Goal: Contribute content: Contribute content

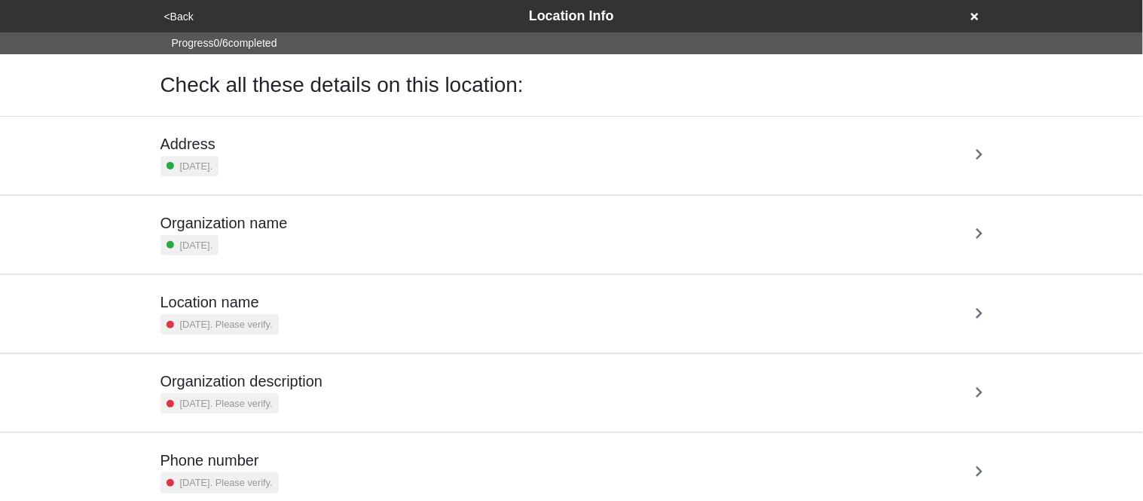
click at [249, 140] on div "Address 5 days ago." at bounding box center [572, 155] width 823 height 41
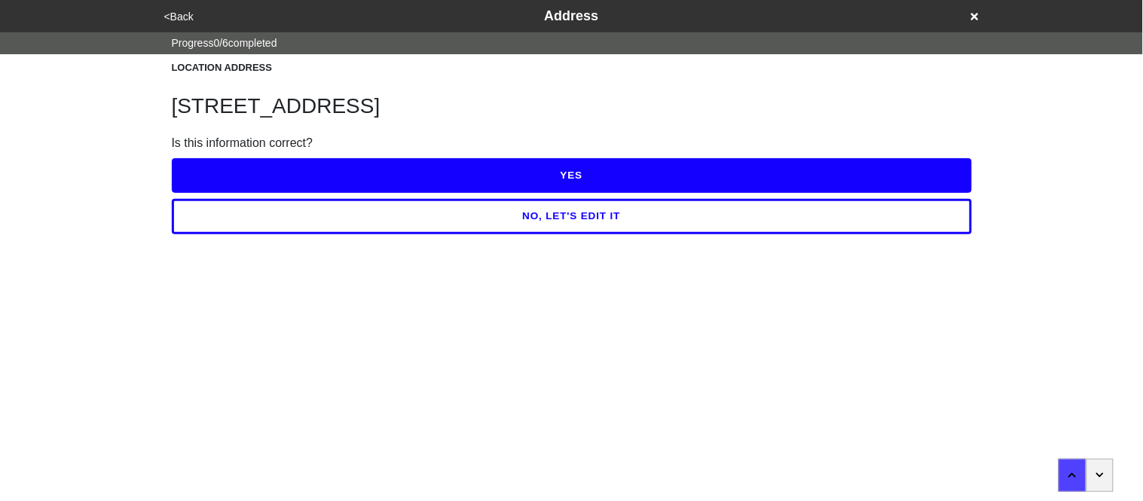
click at [252, 176] on button "YES" at bounding box center [572, 175] width 800 height 35
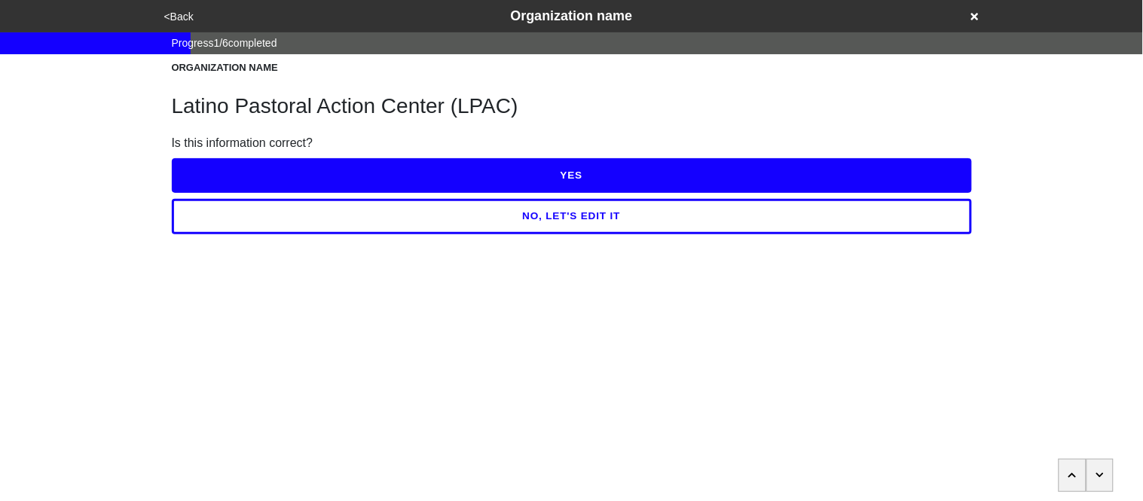
click at [252, 176] on button "YES" at bounding box center [572, 175] width 800 height 35
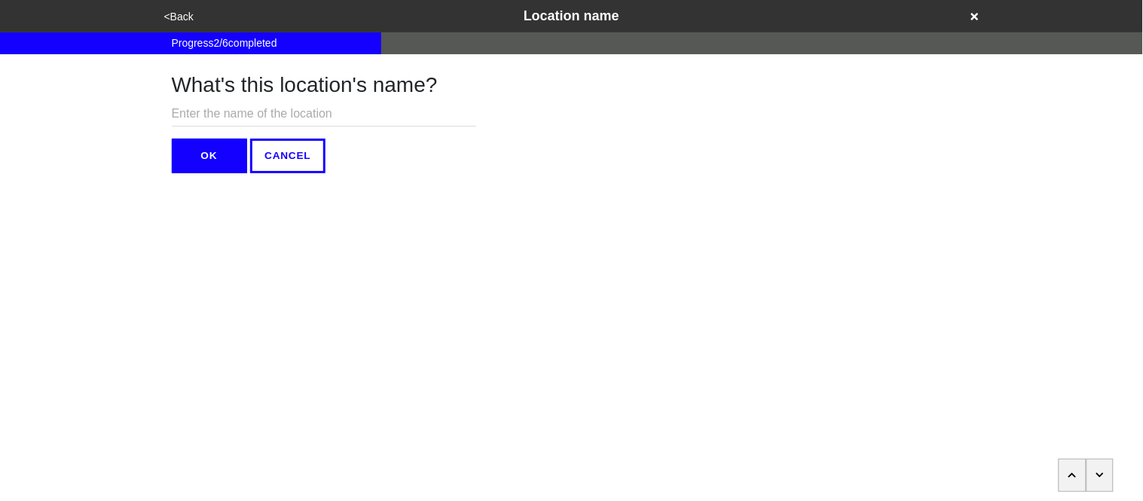
click at [219, 159] on button "OK" at bounding box center [209, 156] width 75 height 35
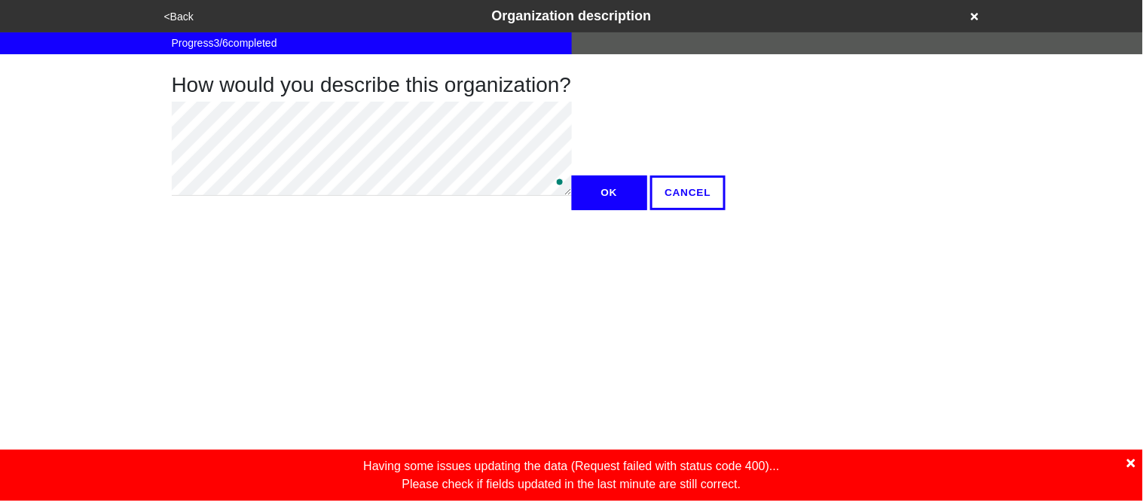
type textarea "x"
click at [572, 210] on button "OK" at bounding box center [609, 193] width 75 height 35
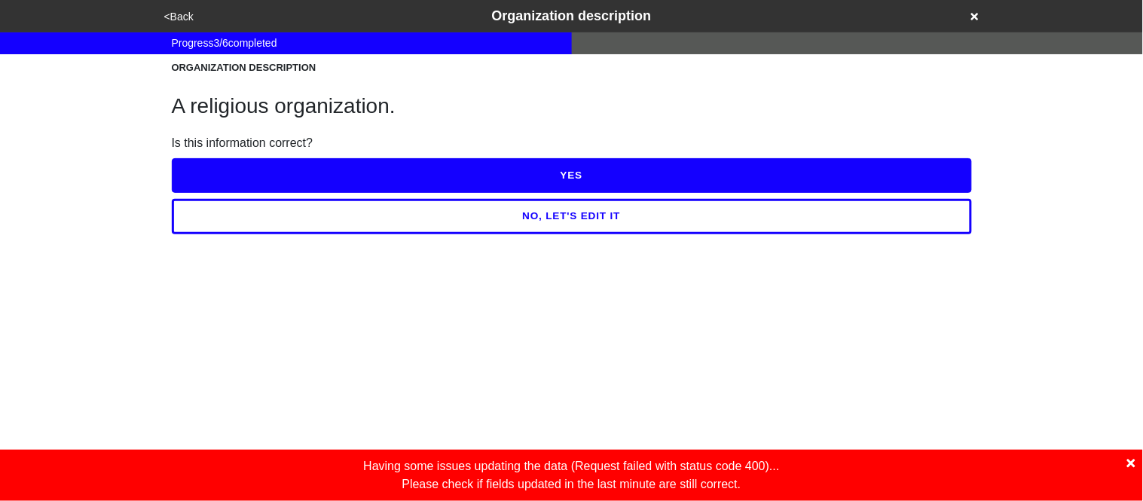
click at [1131, 467] on icon at bounding box center [1132, 464] width 8 height 12
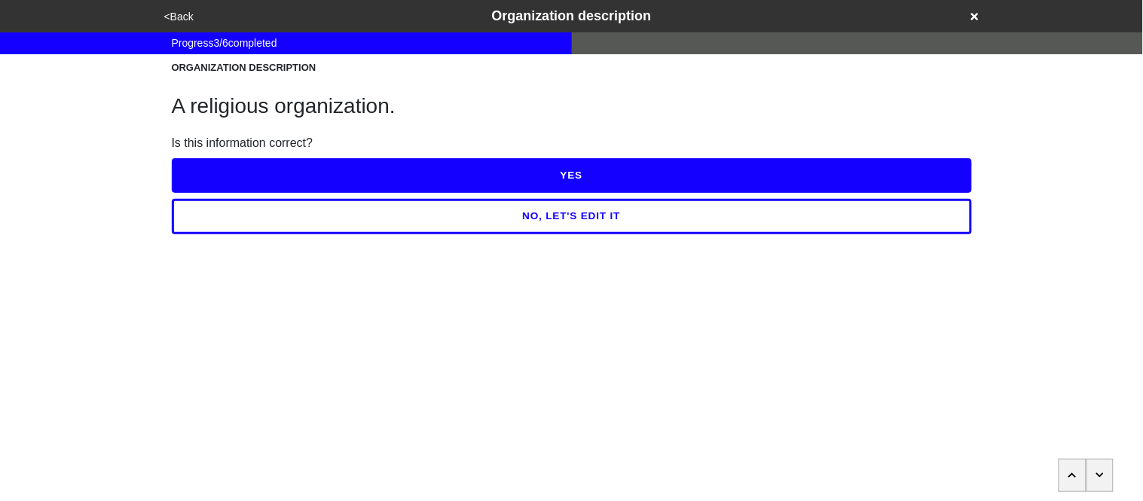
click at [473, 179] on button "YES" at bounding box center [572, 175] width 800 height 35
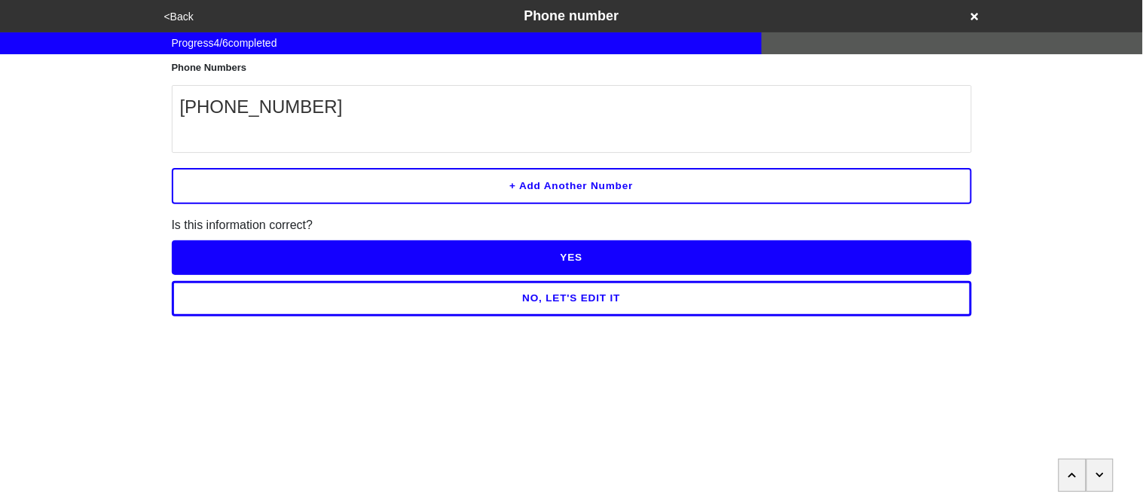
click at [464, 300] on button "NO, LET'S EDIT IT" at bounding box center [572, 298] width 800 height 35
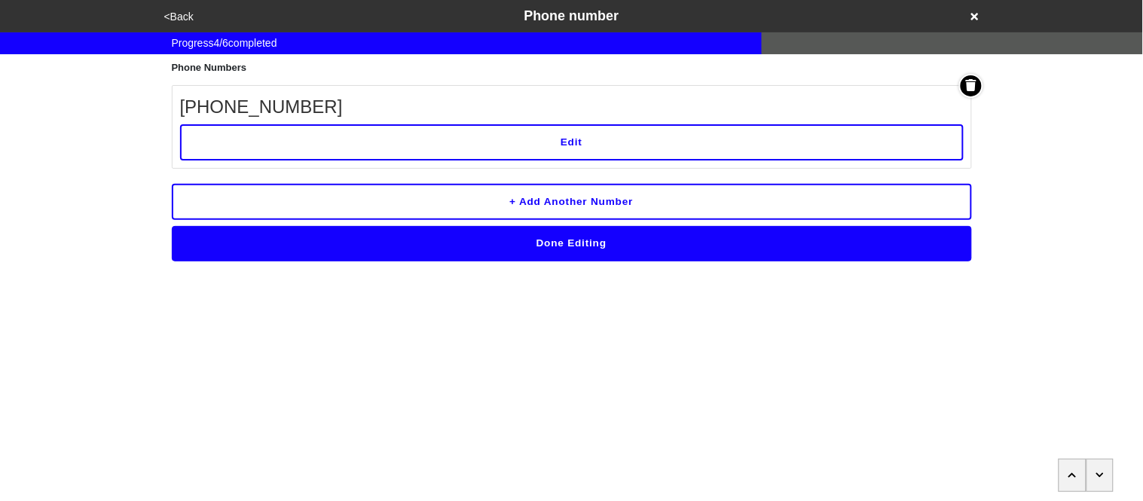
click at [406, 145] on button "Edit" at bounding box center [572, 142] width 784 height 36
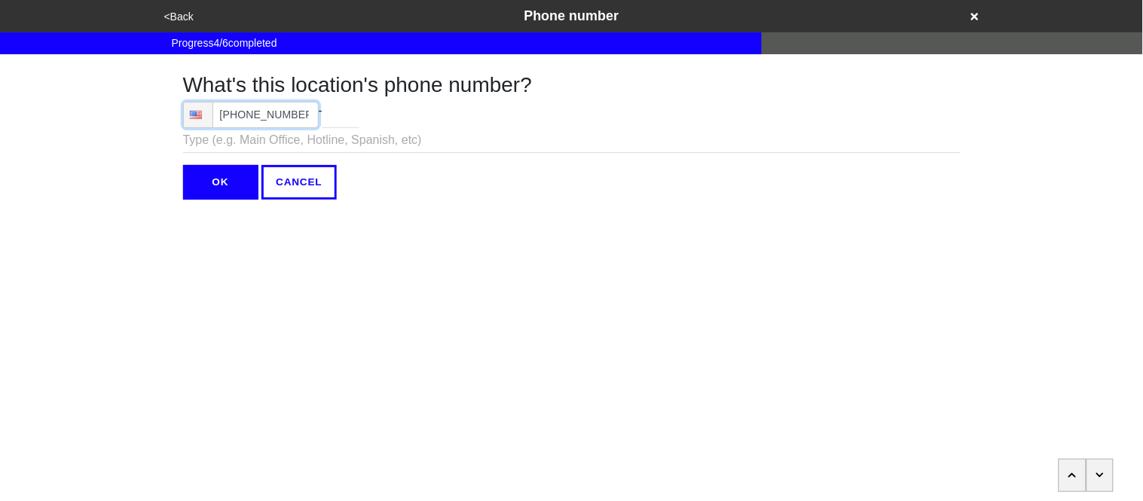
click at [308, 115] on input "(718) 681-2361" at bounding box center [251, 115] width 136 height 26
type input "(718) 681-2361"
click at [227, 171] on input "OK" at bounding box center [220, 182] width 75 height 35
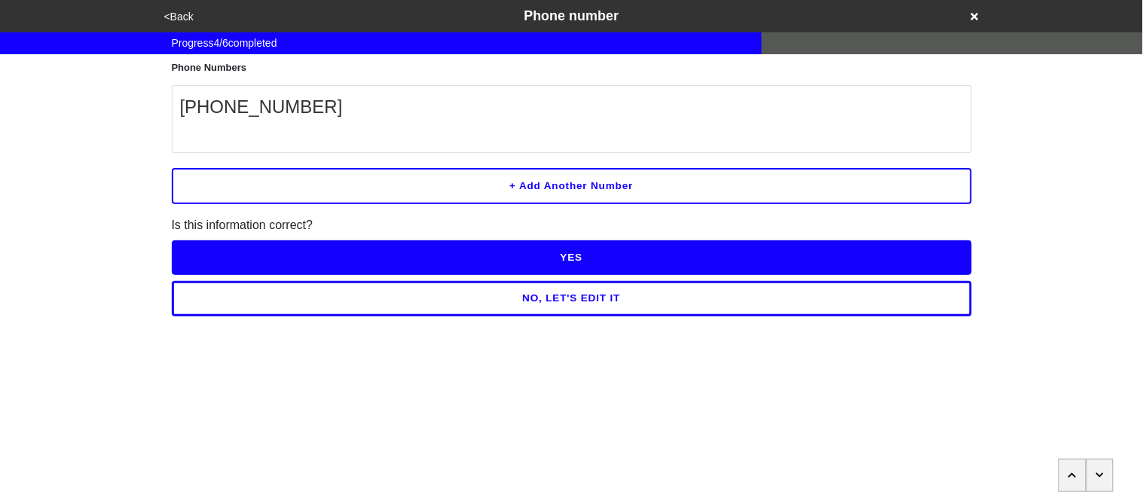
click at [250, 259] on button "YES" at bounding box center [572, 257] width 800 height 35
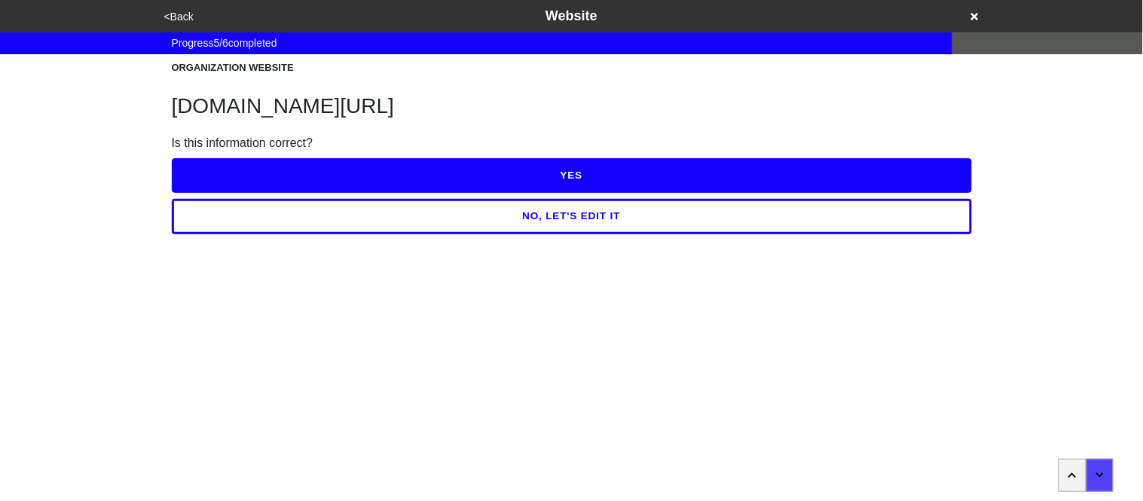
click at [255, 180] on button "YES" at bounding box center [572, 175] width 800 height 35
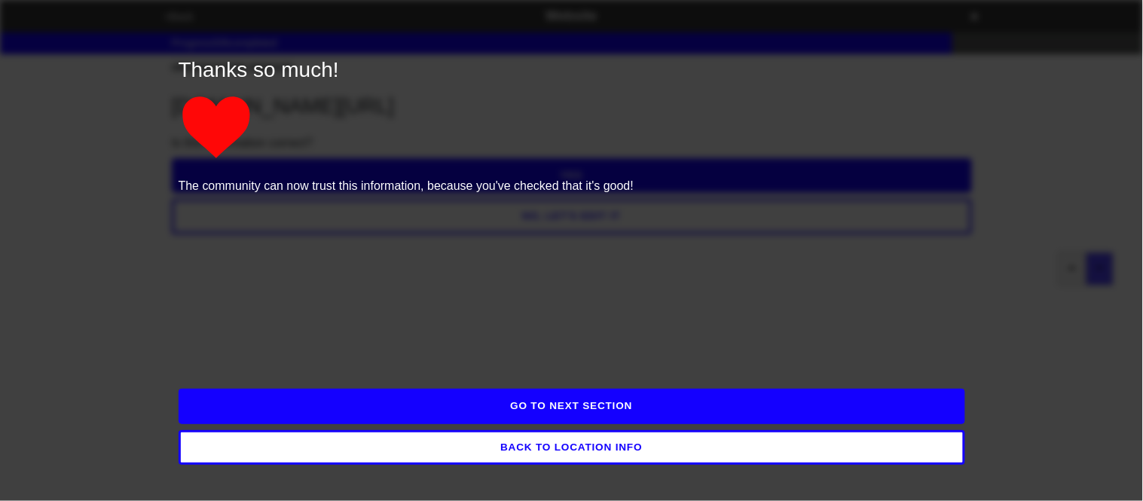
click at [314, 405] on button "GO TO NEXT SECTION" at bounding box center [572, 406] width 787 height 35
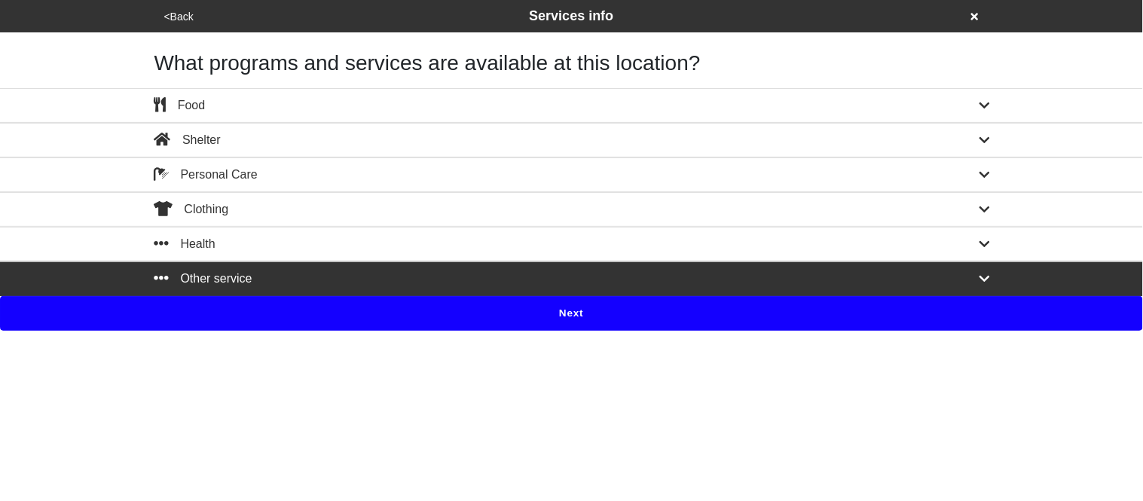
click at [242, 307] on button "Next" at bounding box center [571, 313] width 1143 height 35
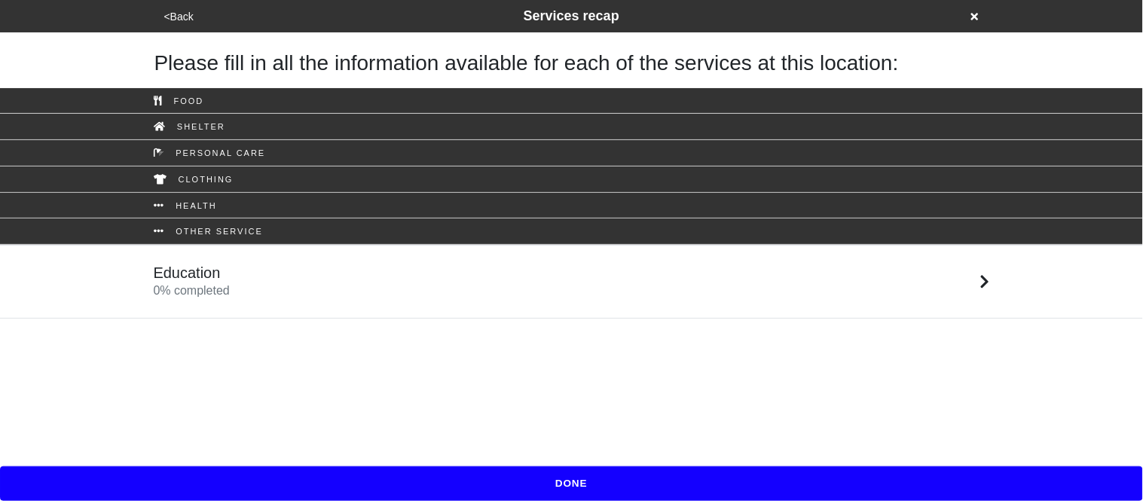
click at [221, 273] on h5 "Education" at bounding box center [192, 273] width 76 height 18
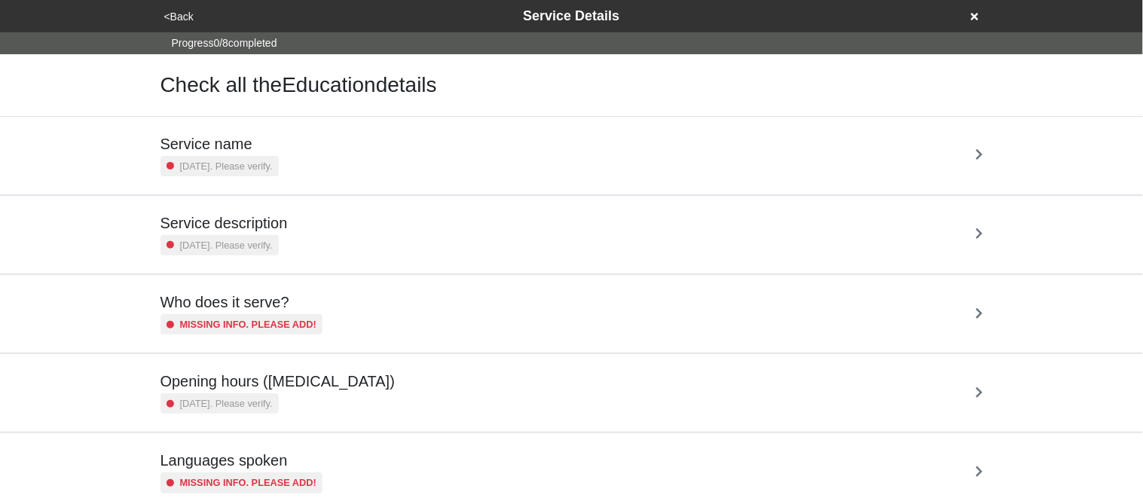
click at [216, 152] on div "Service name 2 years ago. Please verify." at bounding box center [220, 155] width 118 height 41
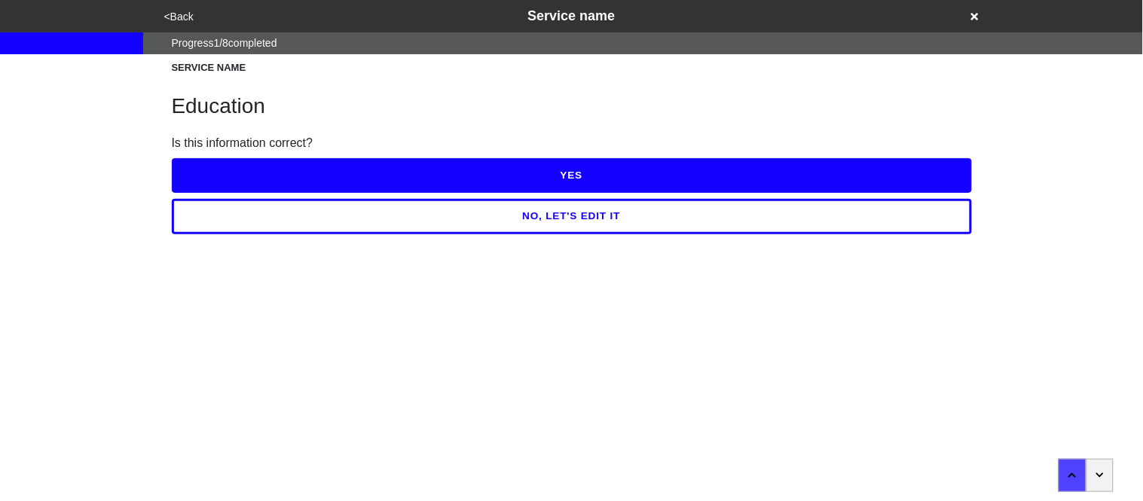
click at [263, 218] on button "NO, LET'S EDIT IT" at bounding box center [572, 216] width 800 height 35
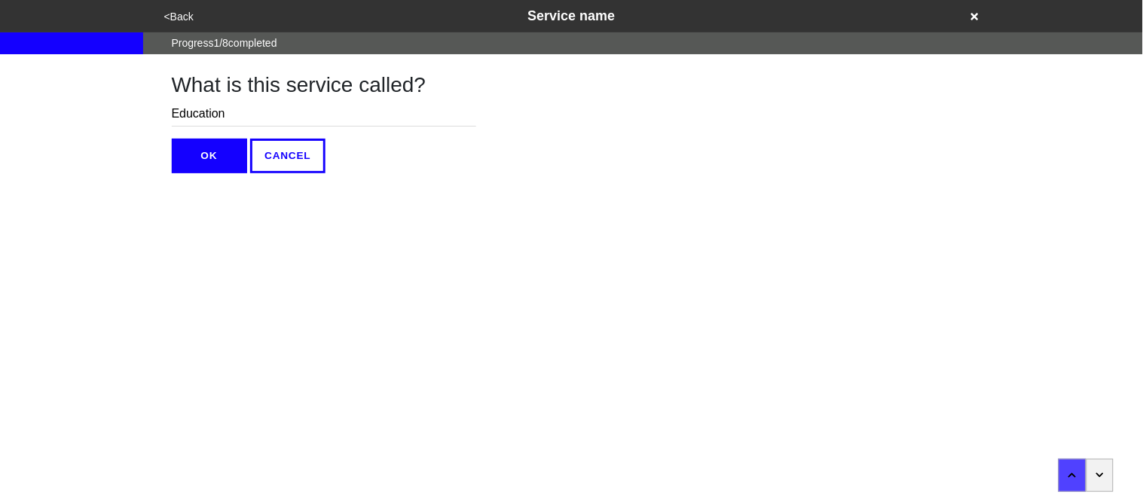
click at [236, 107] on input "Education" at bounding box center [324, 114] width 305 height 25
type input "Afterschool"
type input "After-school Program"
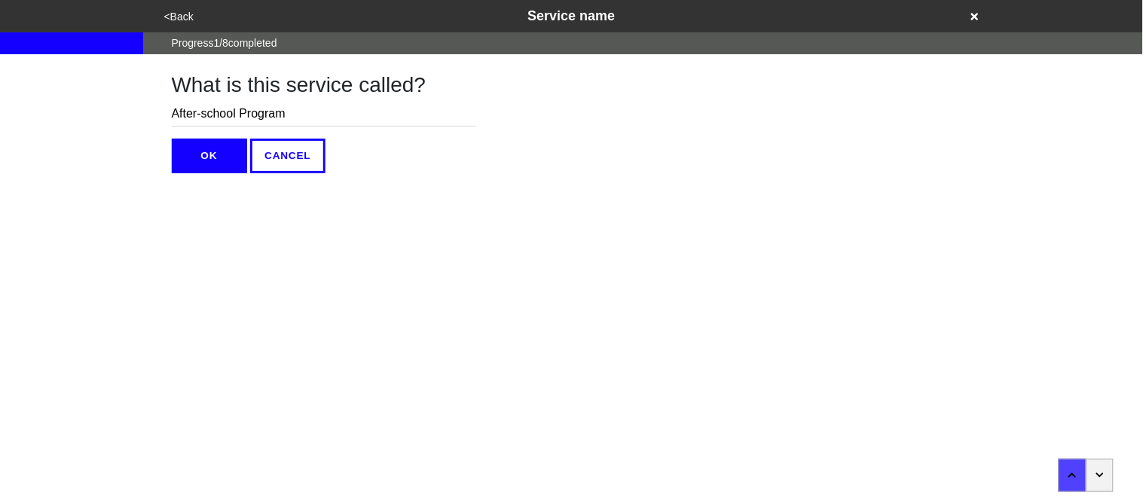
click at [194, 164] on button "OK" at bounding box center [209, 156] width 75 height 35
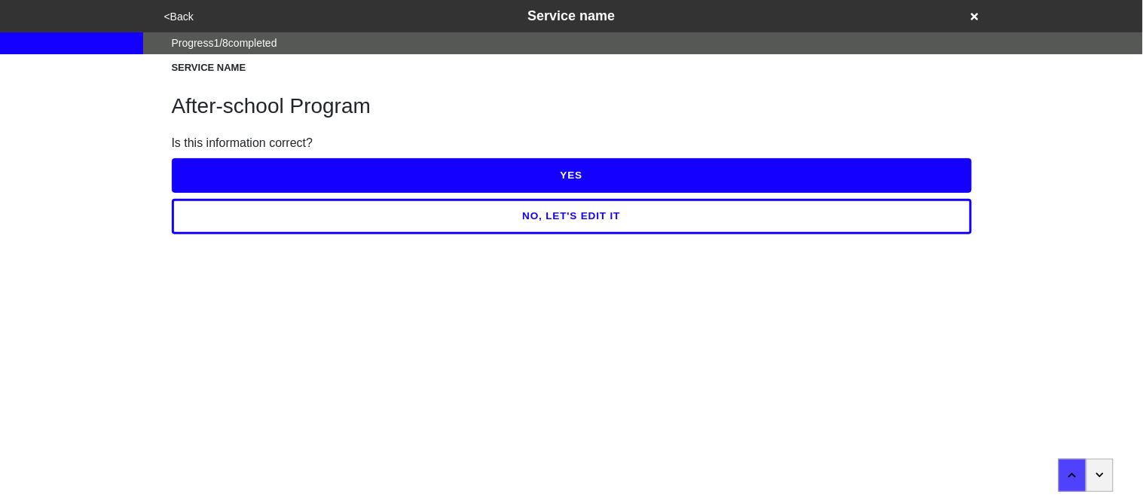
click at [197, 170] on button "YES" at bounding box center [572, 175] width 800 height 35
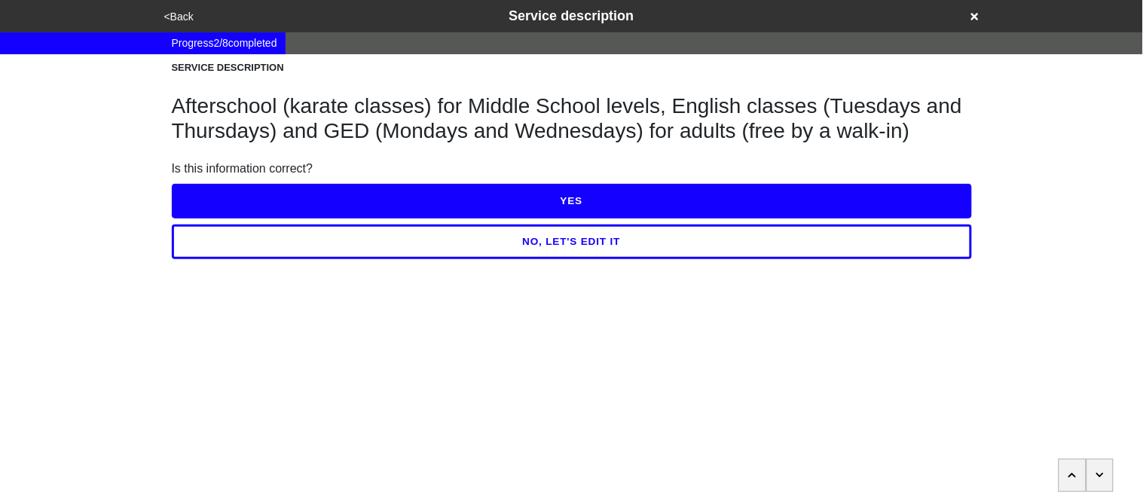
click at [259, 252] on button "NO, LET'S EDIT IT" at bounding box center [572, 242] width 800 height 35
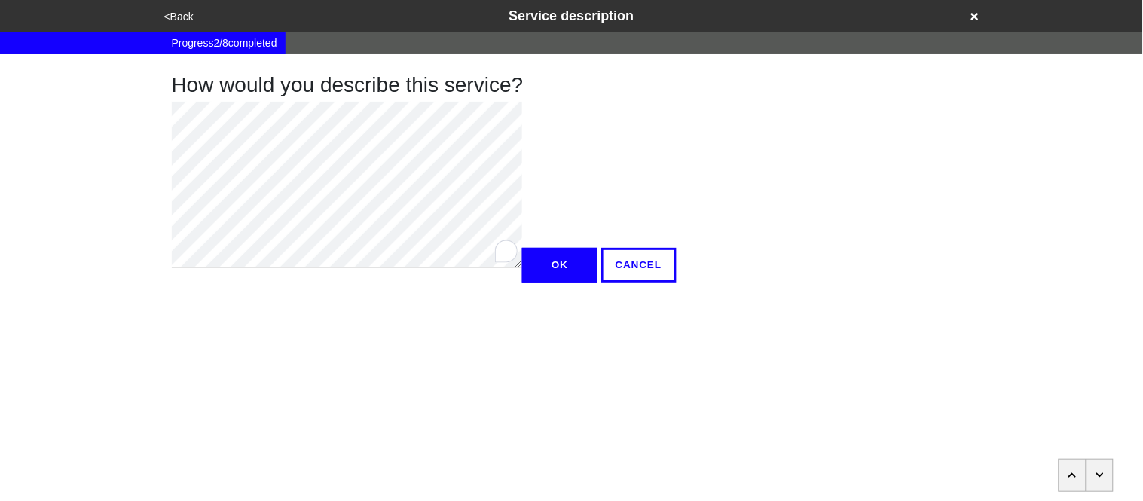
click at [167, 244] on div "How would you describe this service? OK CANCEL" at bounding box center [572, 168] width 837 height 228
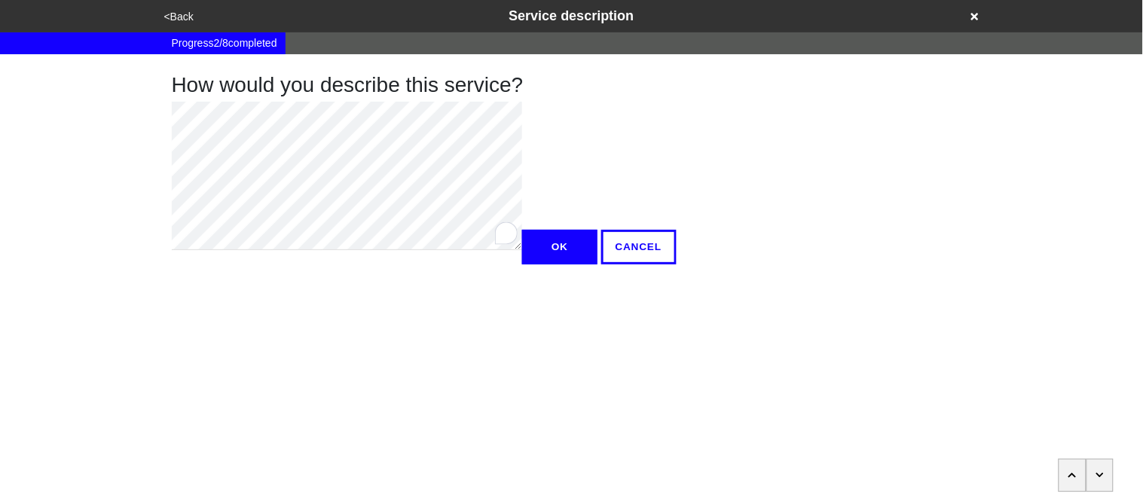
type textarea "x"
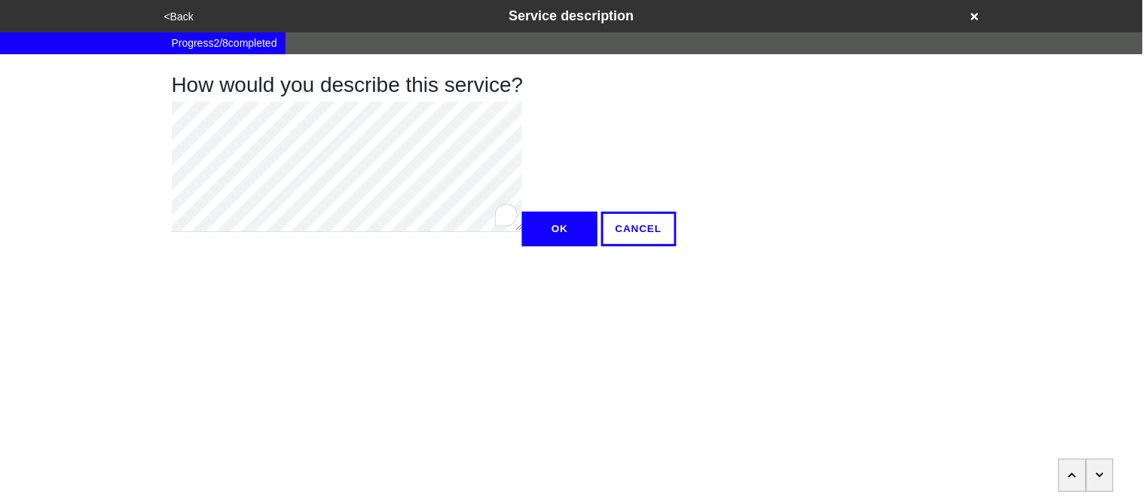
click at [522, 246] on button "OK" at bounding box center [559, 229] width 75 height 35
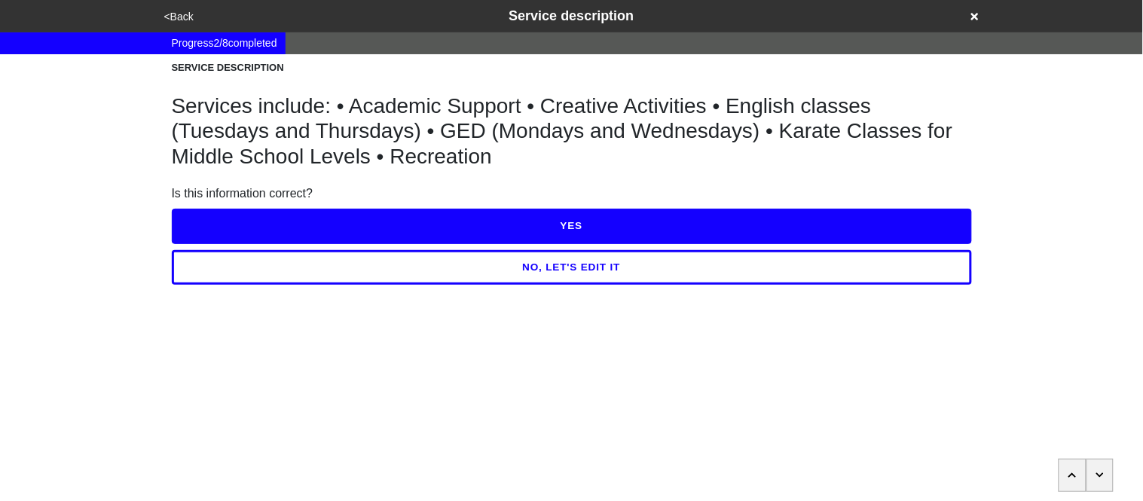
click at [209, 213] on button "YES" at bounding box center [572, 226] width 800 height 35
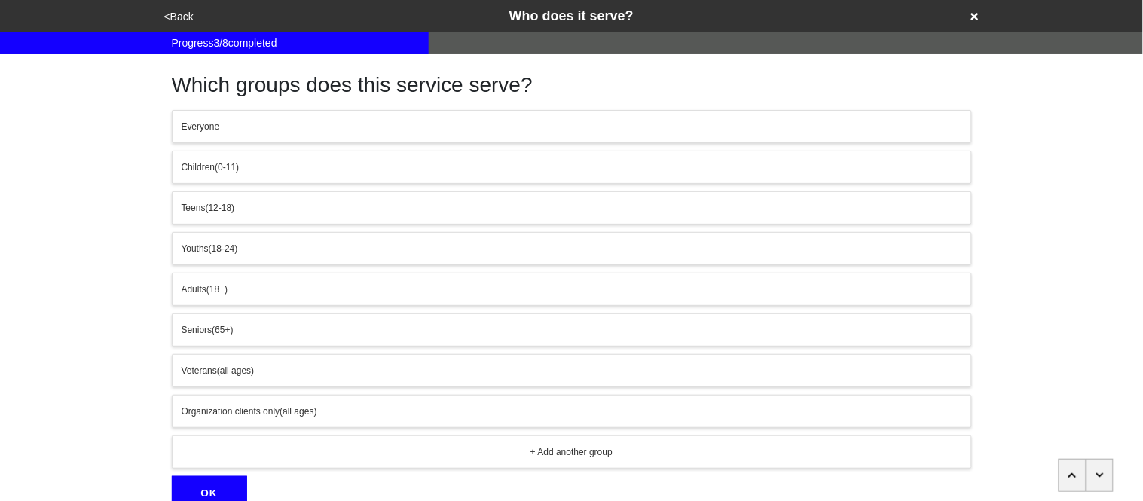
click at [210, 171] on span "Children" at bounding box center [199, 167] width 34 height 11
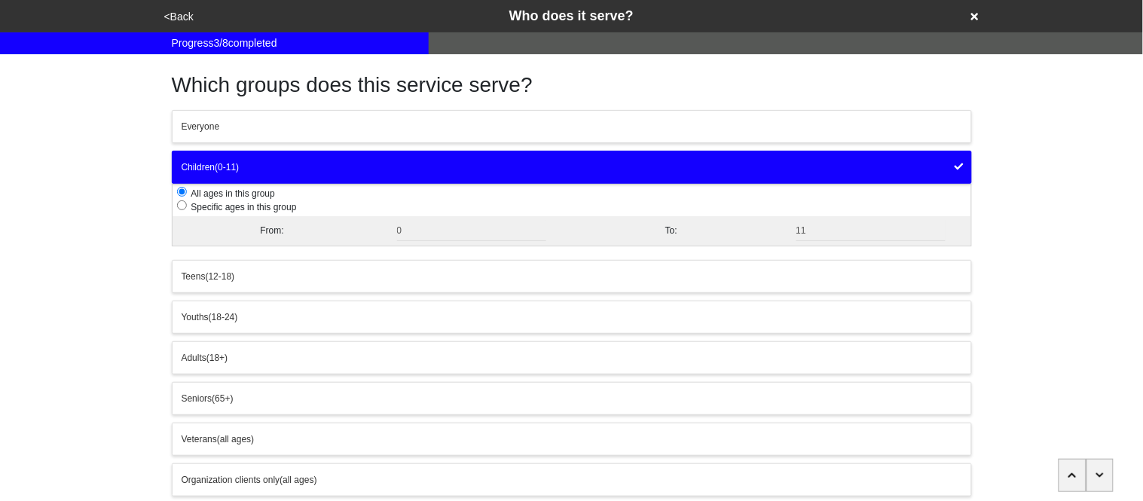
click at [182, 206] on input "radio" at bounding box center [182, 205] width 10 height 10
radio input "true"
radio input "false"
click at [405, 225] on input "0" at bounding box center [472, 231] width 150 height 20
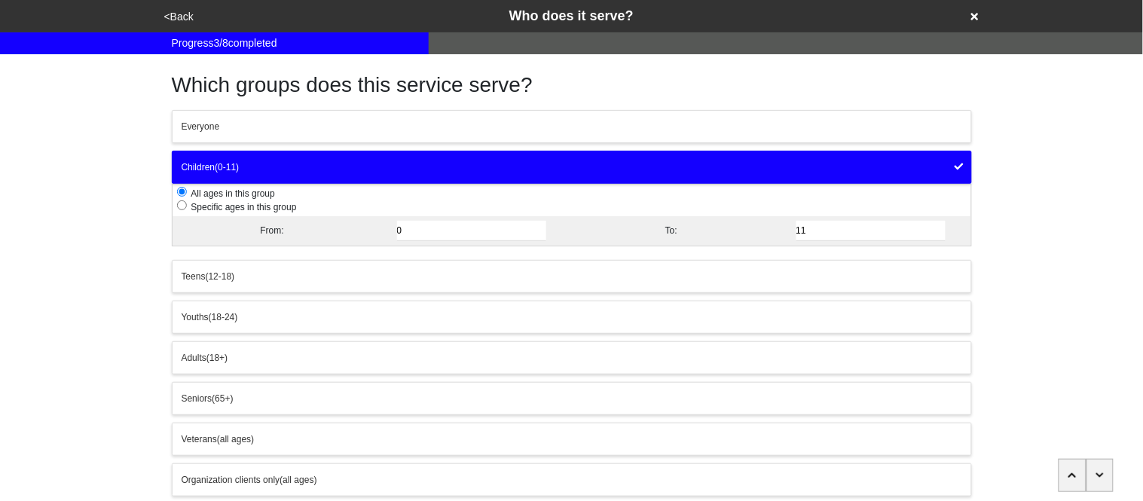
click at [405, 225] on input "0" at bounding box center [472, 231] width 150 height 20
radio input "false"
radio input "true"
type input "5"
click at [819, 237] on input "11" at bounding box center [872, 231] width 150 height 20
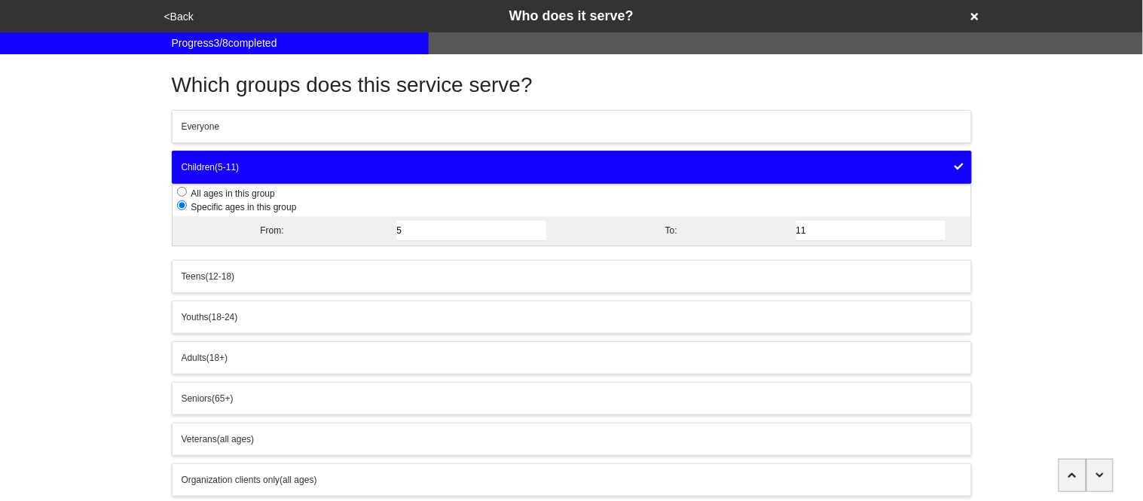
click at [819, 237] on input "11" at bounding box center [872, 231] width 150 height 20
click at [154, 315] on div "Which groups does this service serve? Everyone Children (5-11) All ages in this…" at bounding box center [572, 316] width 837 height 525
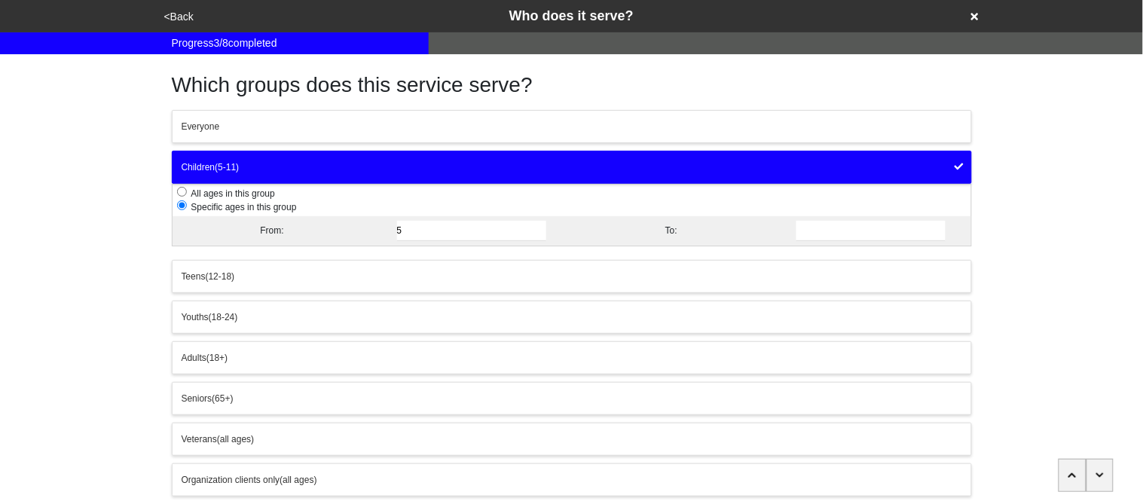
scroll to position [140, 0]
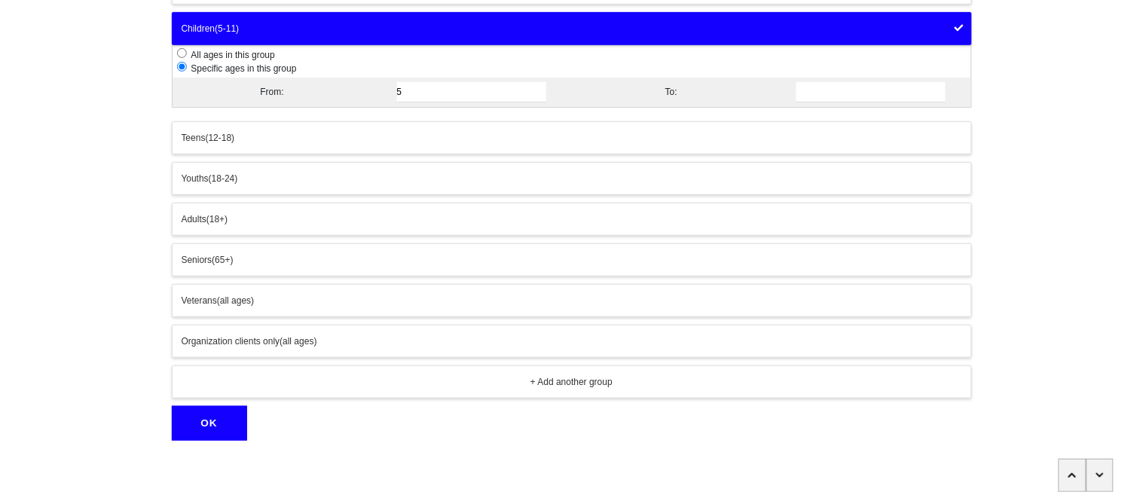
click at [209, 430] on button "OK" at bounding box center [209, 423] width 75 height 35
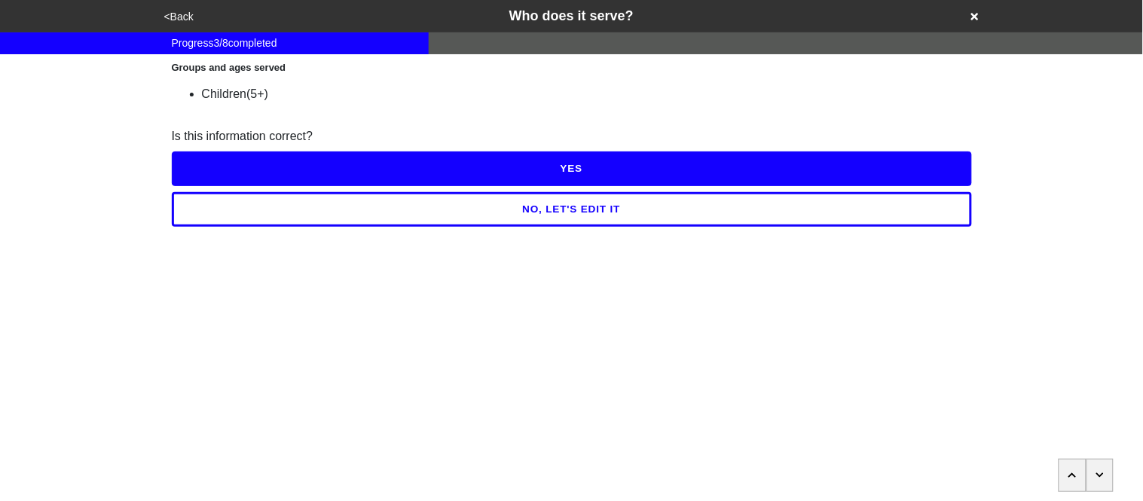
scroll to position [0, 0]
click at [224, 170] on button "YES" at bounding box center [572, 168] width 800 height 35
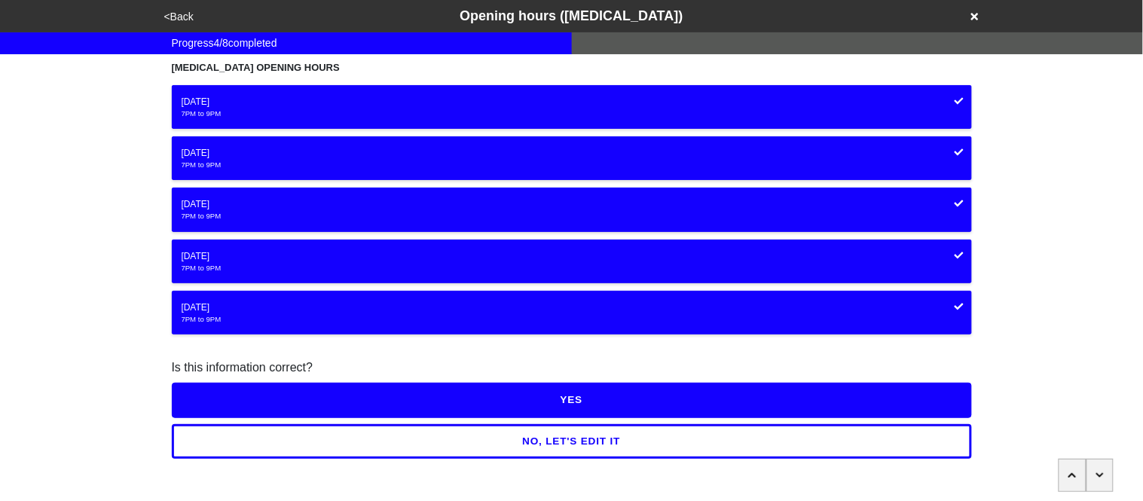
click at [254, 443] on button "NO, LET'S EDIT IT" at bounding box center [572, 441] width 800 height 35
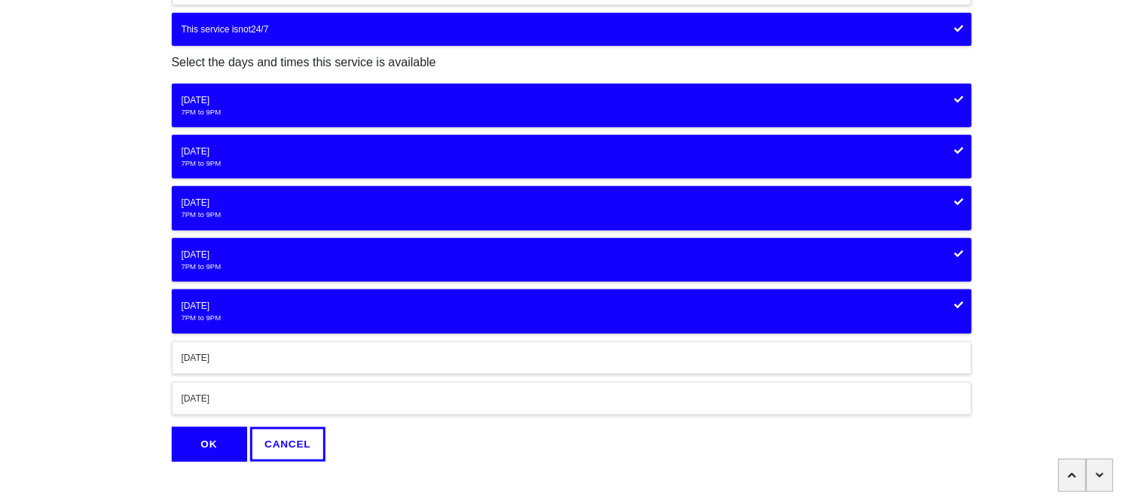
scroll to position [200, 0]
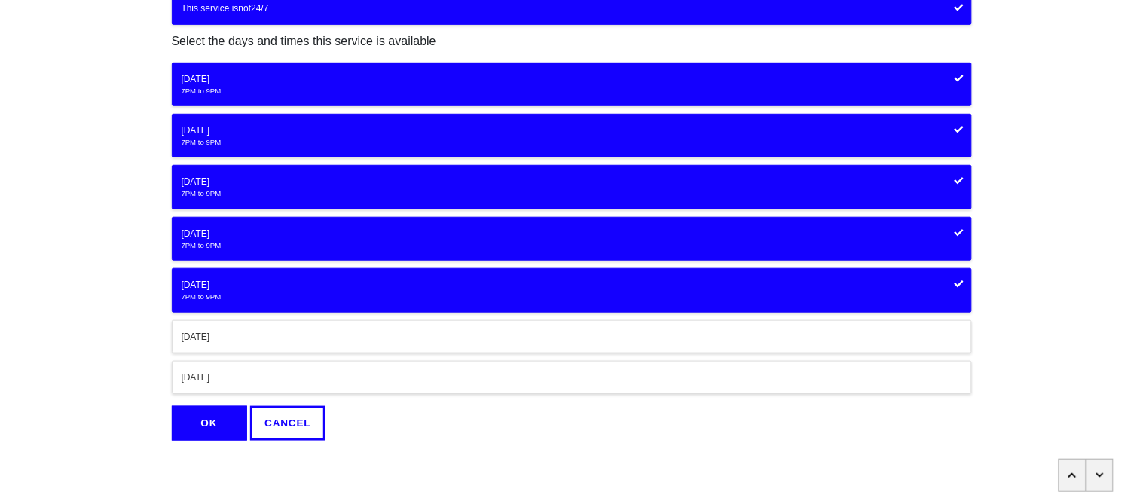
click at [191, 86] on div "7PM to 9PM" at bounding box center [572, 91] width 781 height 11
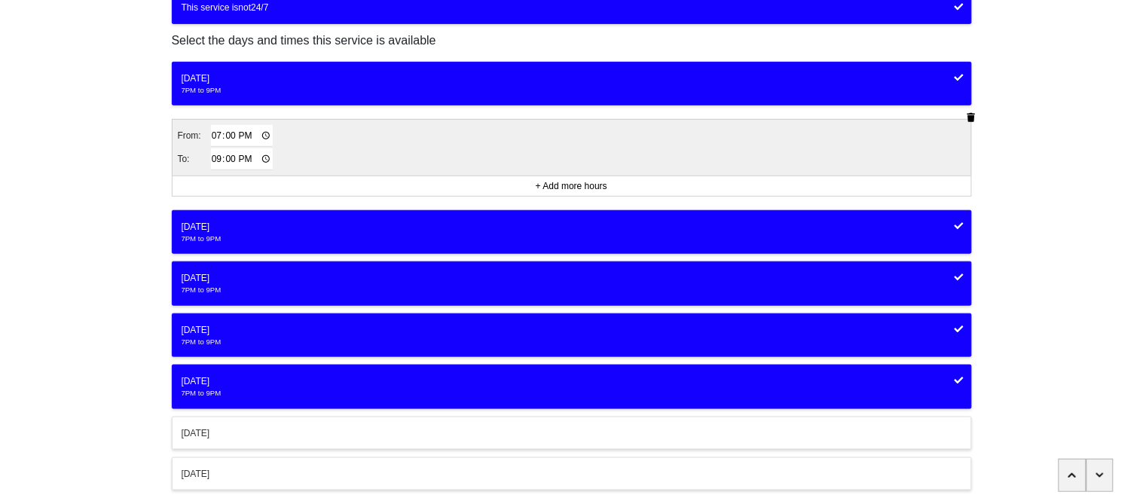
click at [219, 135] on input "19:00" at bounding box center [242, 136] width 63 height 22
type input "15:00"
click at [220, 157] on input "21:00" at bounding box center [242, 159] width 63 height 22
type input "18:00"
click at [202, 229] on div "Tuesday" at bounding box center [572, 227] width 781 height 14
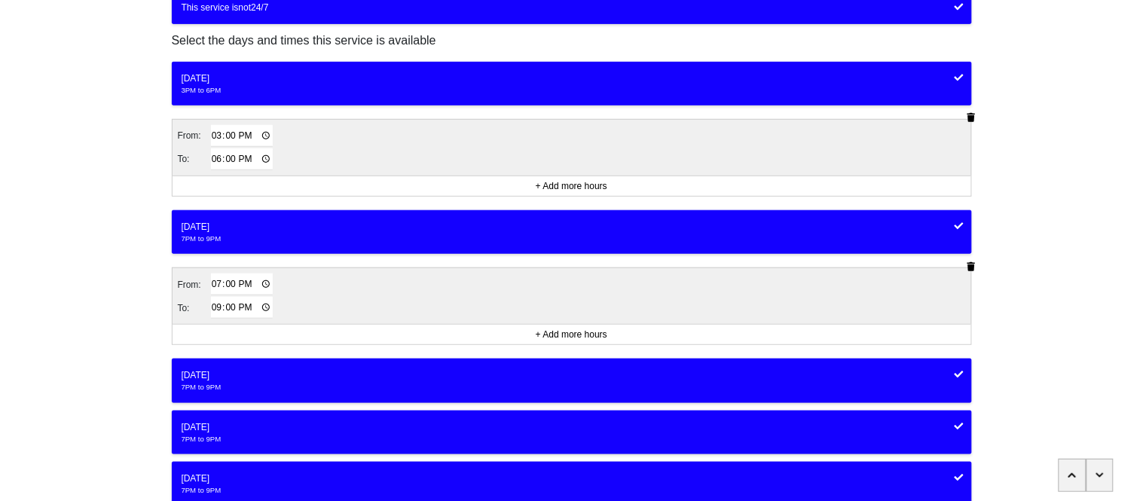
click at [211, 282] on input "19:00" at bounding box center [242, 285] width 63 height 22
type input "15:00"
click at [214, 309] on input "21:00" at bounding box center [242, 308] width 63 height 22
type input "18:00"
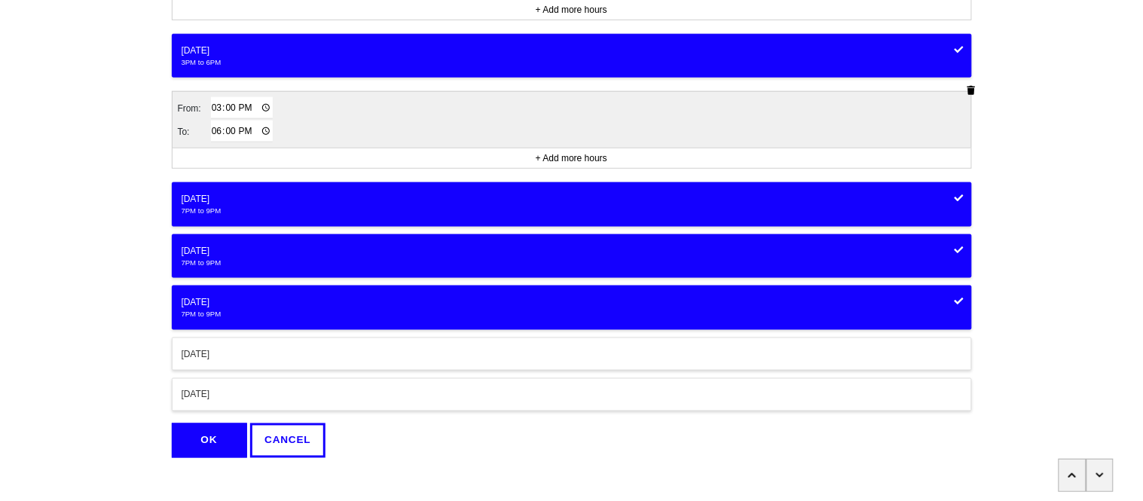
scroll to position [380, 0]
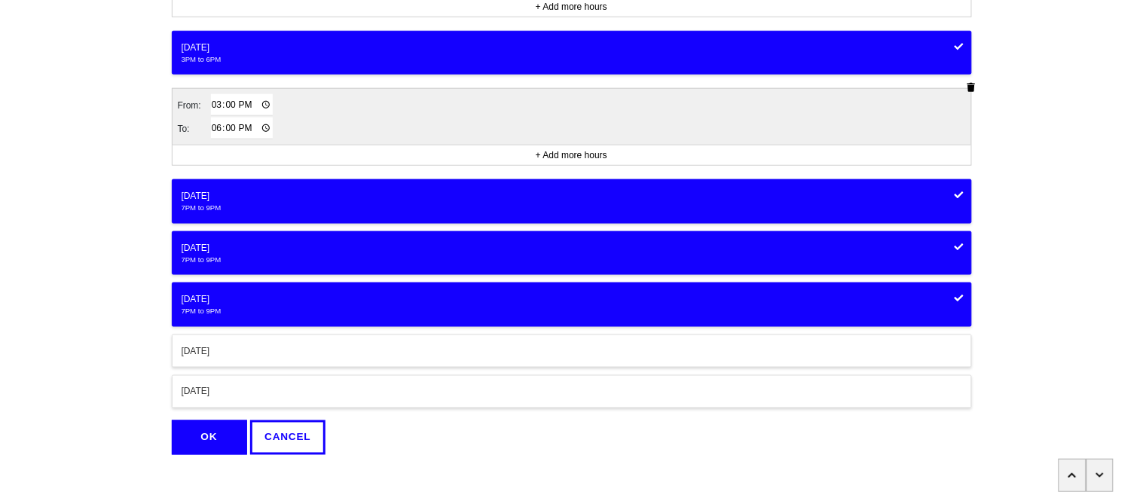
click at [247, 213] on div "7PM to 9PM" at bounding box center [572, 208] width 781 height 11
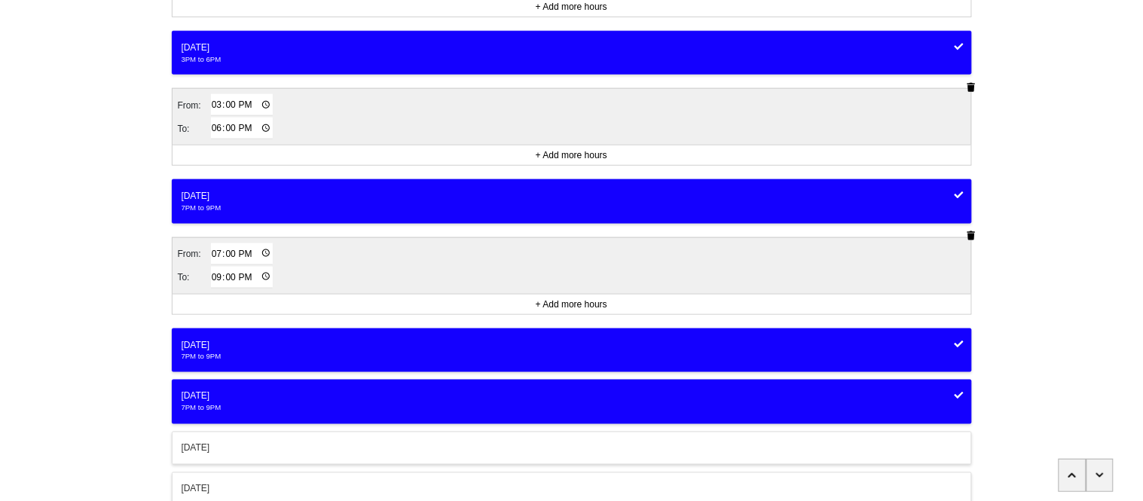
click at [219, 257] on input "19:00" at bounding box center [242, 254] width 63 height 22
type input "15:00"
click at [212, 280] on input "21:00" at bounding box center [242, 278] width 63 height 22
type input "18:00"
click at [218, 350] on div "Thursday" at bounding box center [572, 345] width 781 height 14
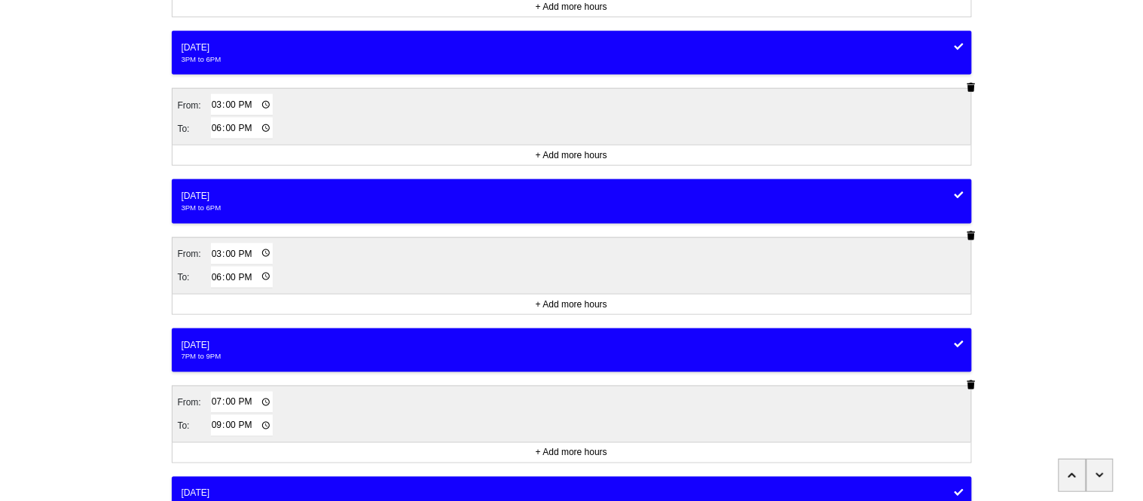
click at [213, 397] on input "19:00" at bounding box center [242, 403] width 63 height 22
type input "15:00"
click at [220, 426] on input "21:00" at bounding box center [242, 426] width 63 height 22
type input "18:00"
click at [133, 413] on div "<Back Opening hours (coronavirus) Progress 4 / 8 completed When is this service…" at bounding box center [571, 135] width 1143 height 1030
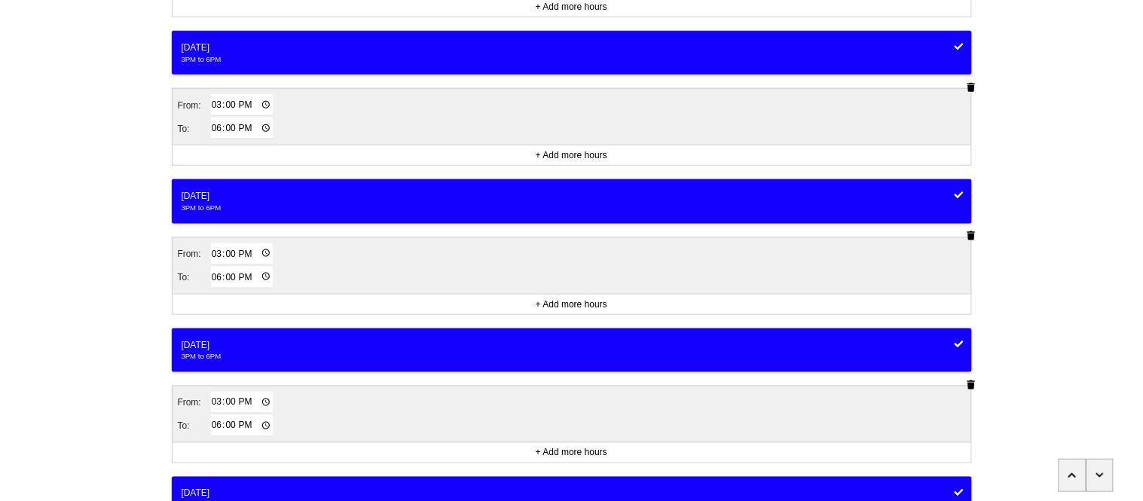
scroll to position [590, 0]
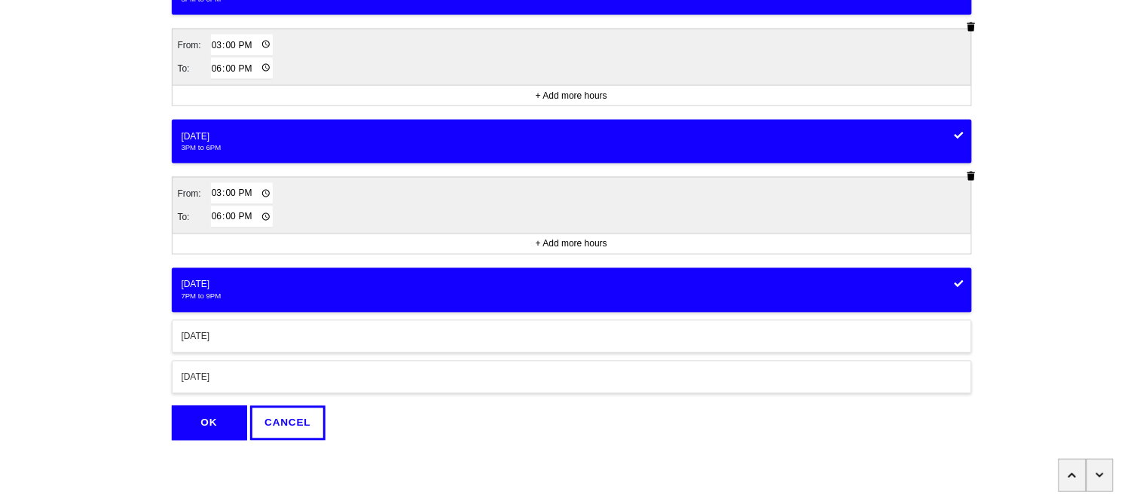
click at [198, 302] on button "Friday 7PM to 9PM" at bounding box center [572, 290] width 800 height 44
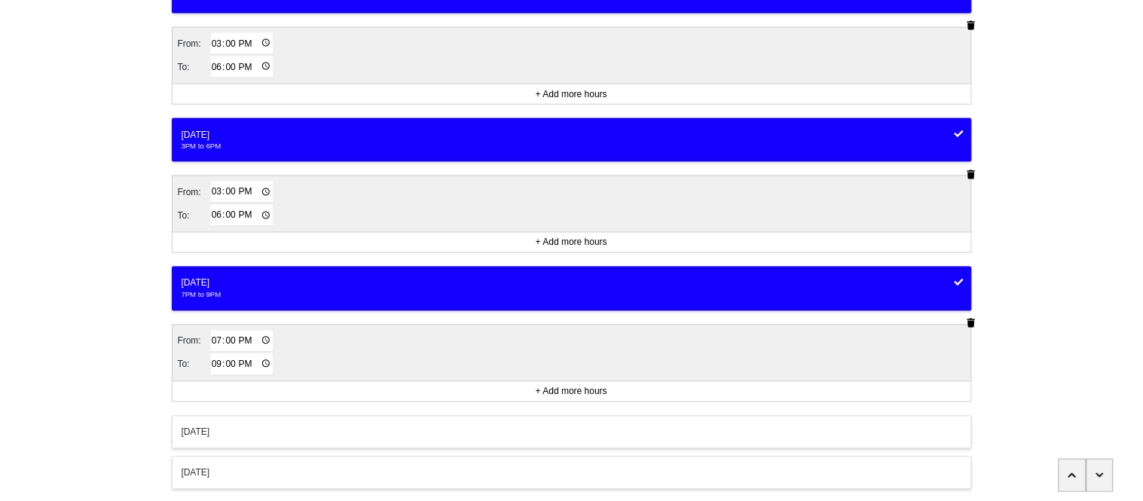
click at [219, 347] on input "19:00" at bounding box center [242, 342] width 63 height 22
type input "15:00"
click at [216, 363] on input "21:00" at bounding box center [242, 365] width 63 height 22
type input "18:00"
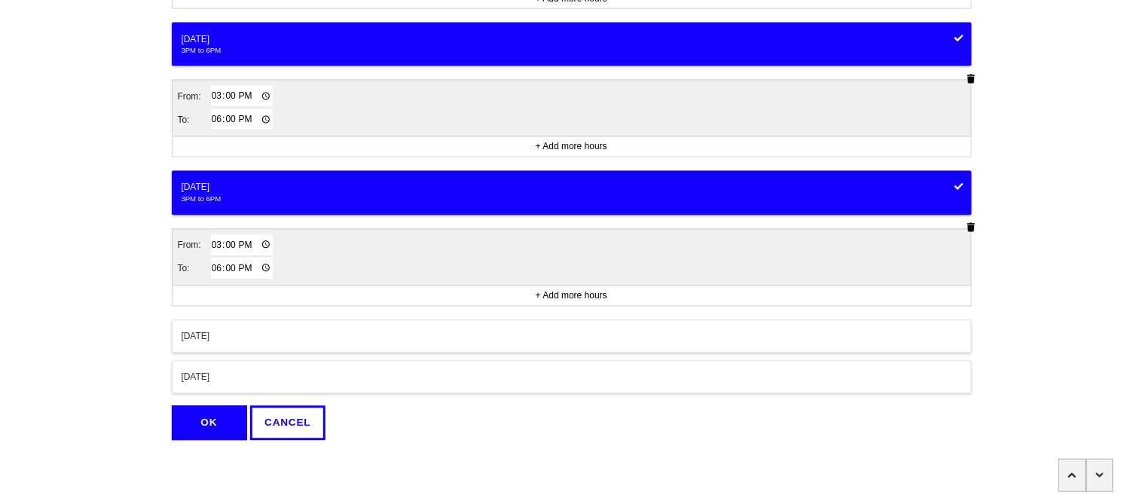
click at [201, 427] on button "OK" at bounding box center [209, 423] width 75 height 35
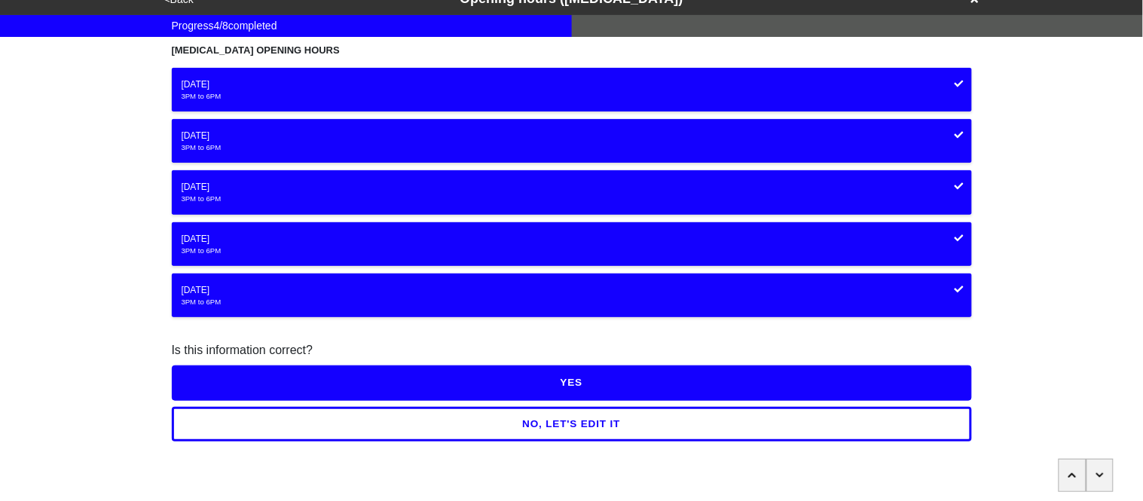
click at [206, 373] on button "YES" at bounding box center [572, 383] width 800 height 35
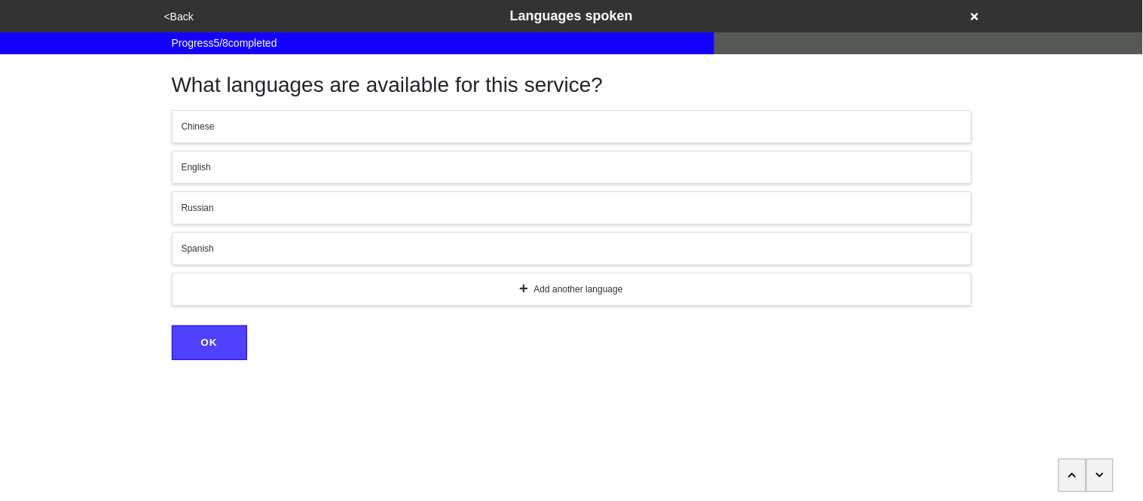
click at [219, 183] on button "English" at bounding box center [572, 167] width 800 height 33
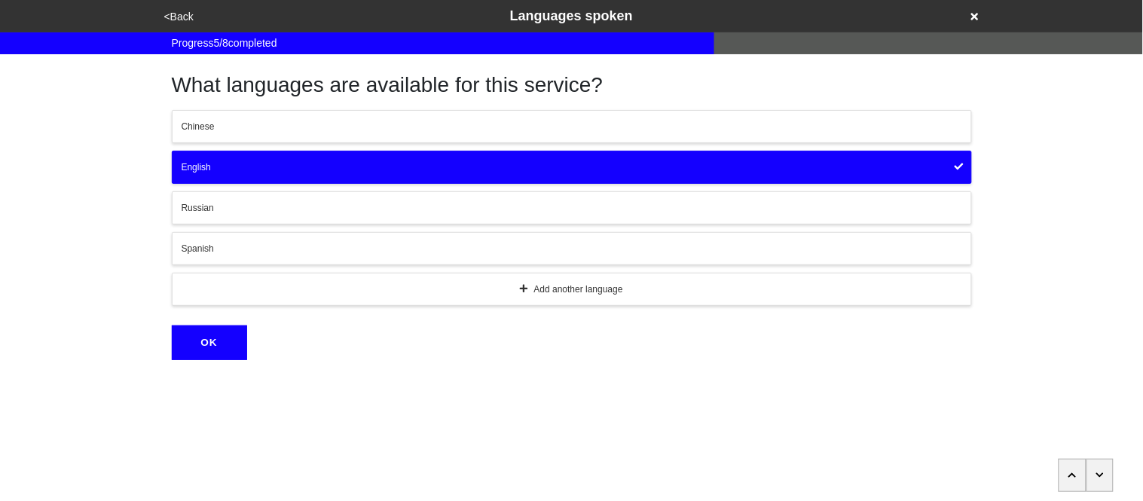
click at [194, 256] on button "Spanish" at bounding box center [572, 248] width 800 height 33
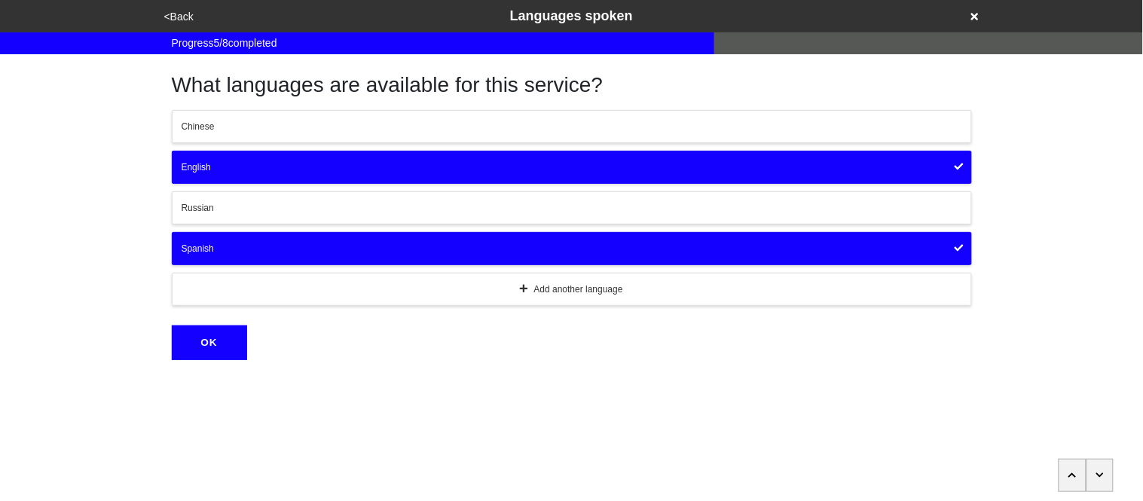
click at [212, 334] on button "OK" at bounding box center [209, 343] width 75 height 35
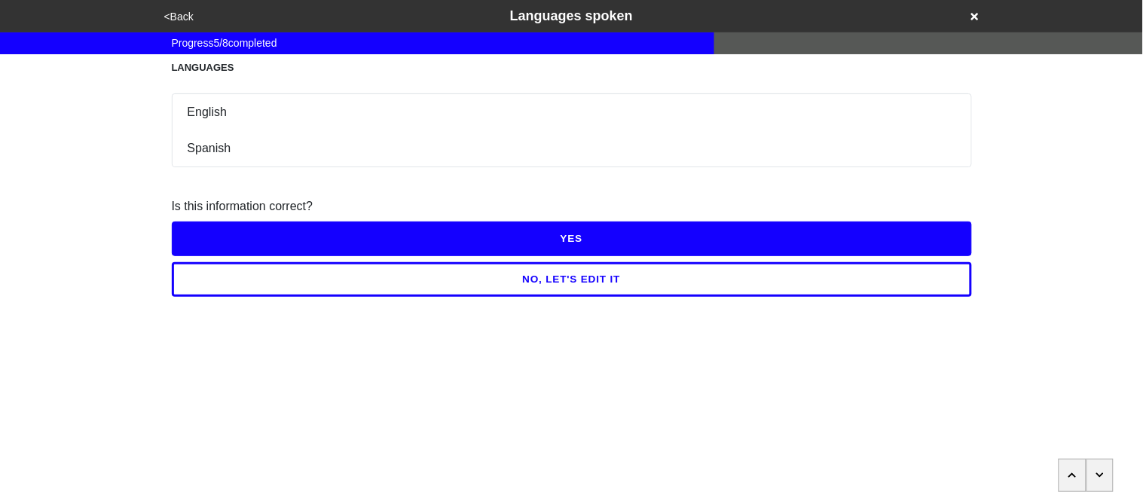
click at [217, 238] on button "YES" at bounding box center [572, 239] width 800 height 35
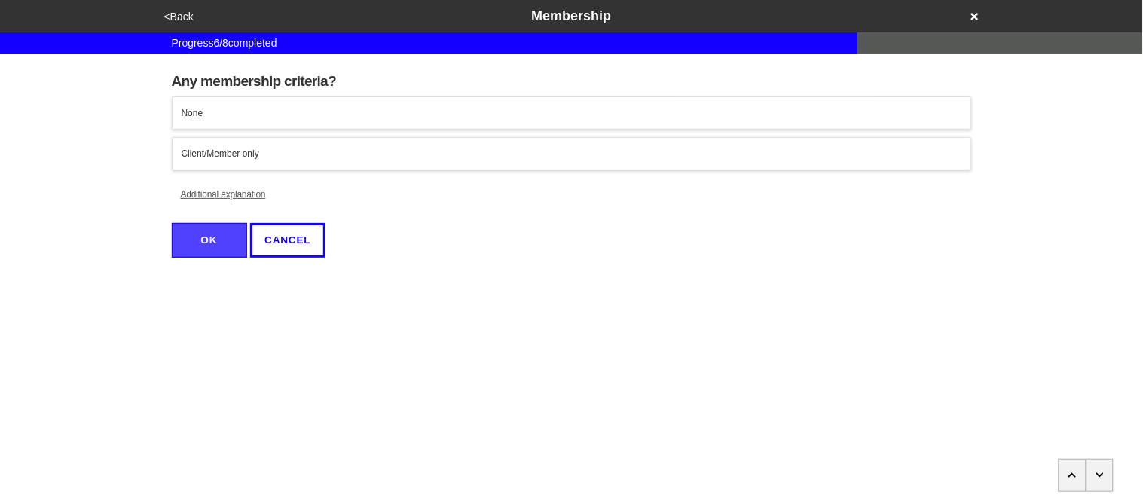
click at [220, 199] on button "Additional explanation" at bounding box center [223, 194] width 103 height 33
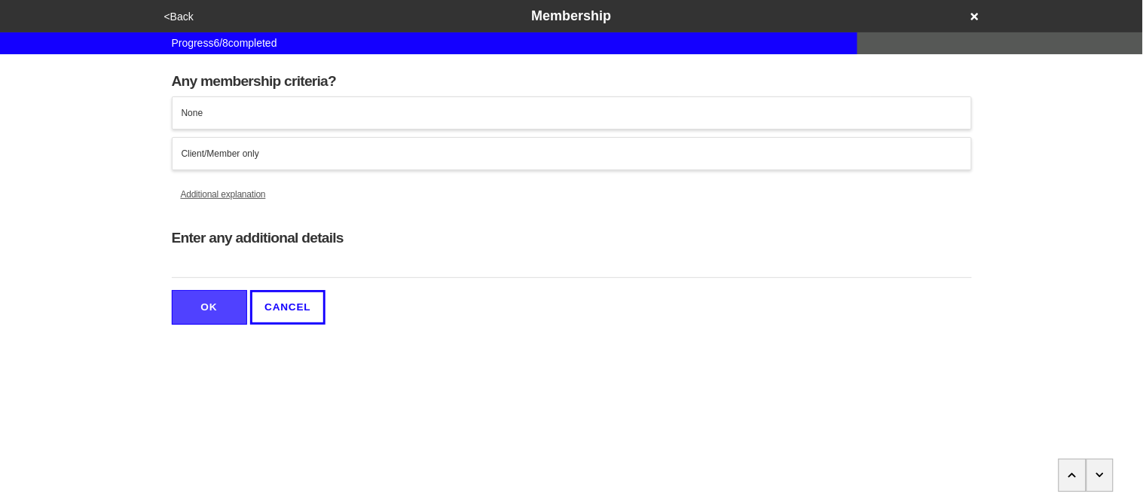
click at [237, 265] on input "Enter any additional details" at bounding box center [572, 265] width 800 height 25
type input "Must register for the program"
click at [226, 149] on div "Client/Member only" at bounding box center [572, 154] width 781 height 14
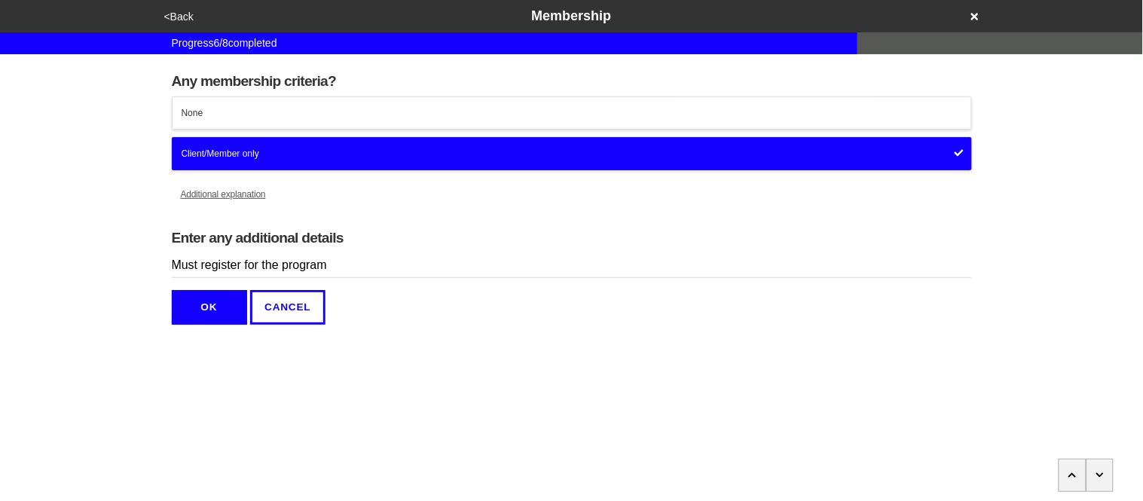
click at [200, 309] on button "OK" at bounding box center [209, 307] width 75 height 35
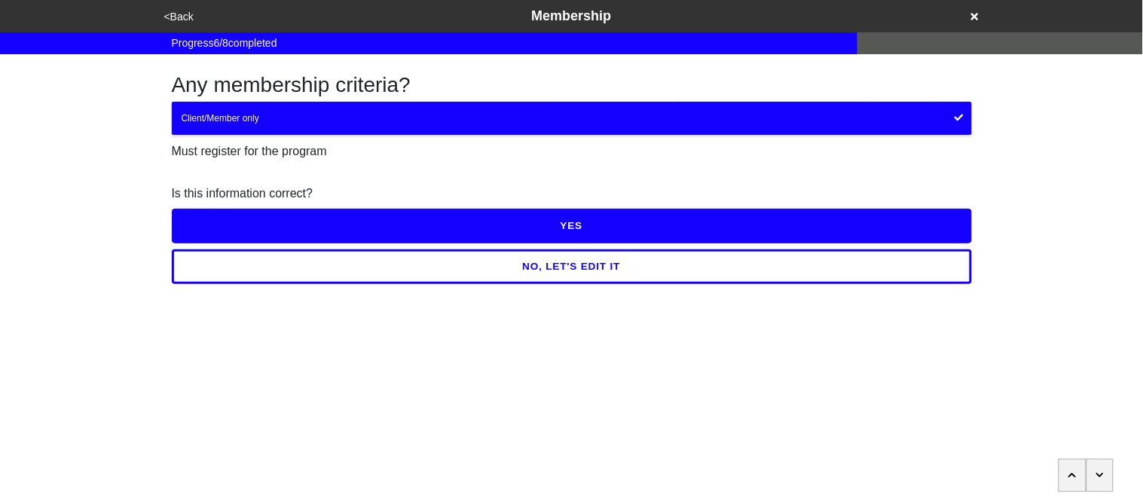
click at [231, 232] on button "YES" at bounding box center [572, 226] width 800 height 35
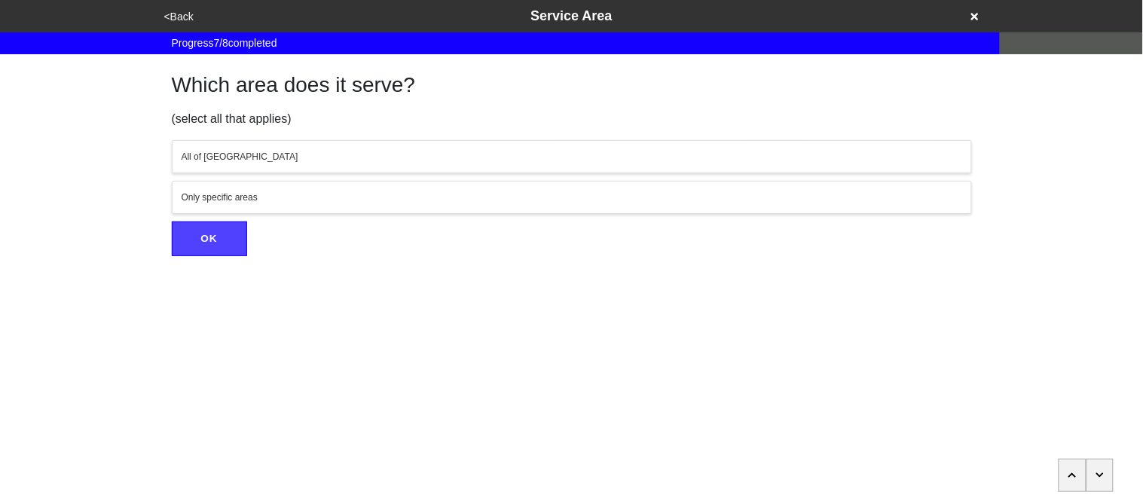
click at [231, 155] on div "All of NYC" at bounding box center [572, 157] width 781 height 14
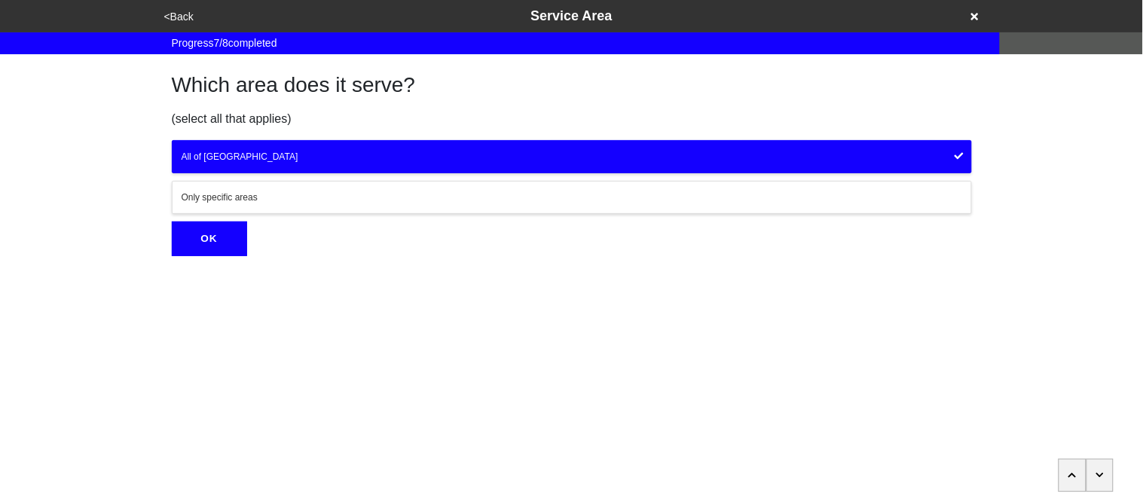
click at [227, 244] on button "OK" at bounding box center [209, 239] width 75 height 35
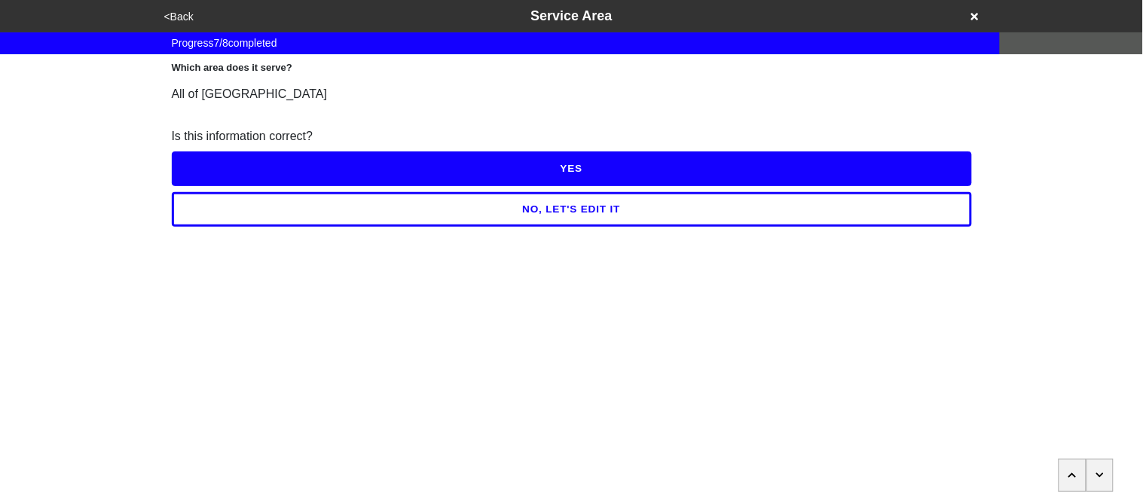
click at [210, 176] on button "YES" at bounding box center [572, 168] width 800 height 35
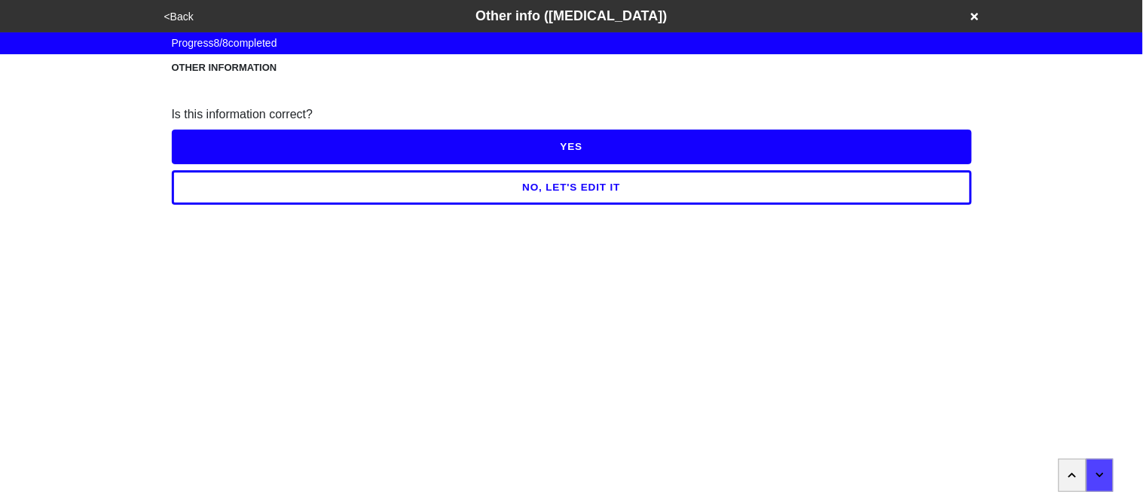
click at [216, 185] on button "NO, LET'S EDIT IT" at bounding box center [572, 187] width 800 height 35
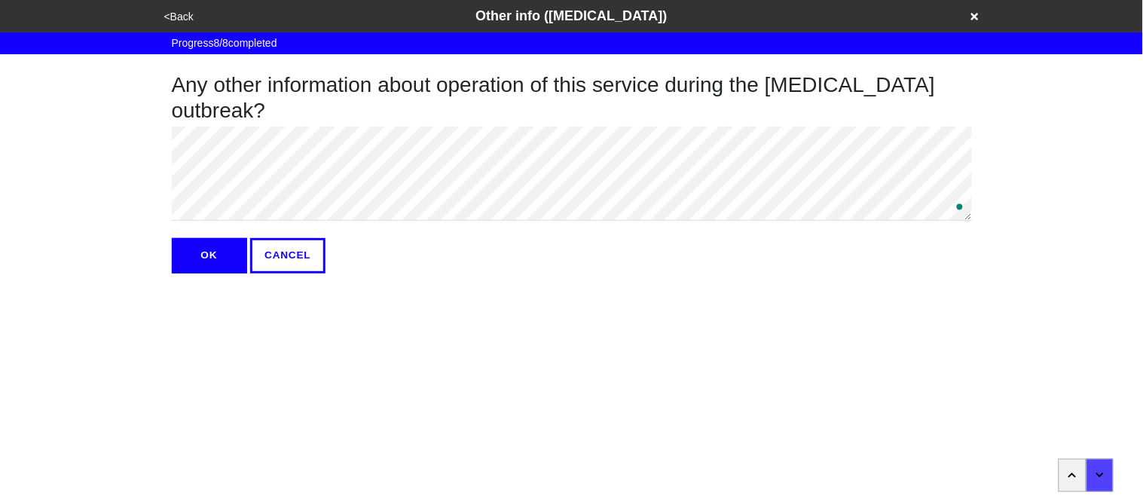
type textarea "x"
click at [210, 254] on button "OK" at bounding box center [209, 255] width 75 height 35
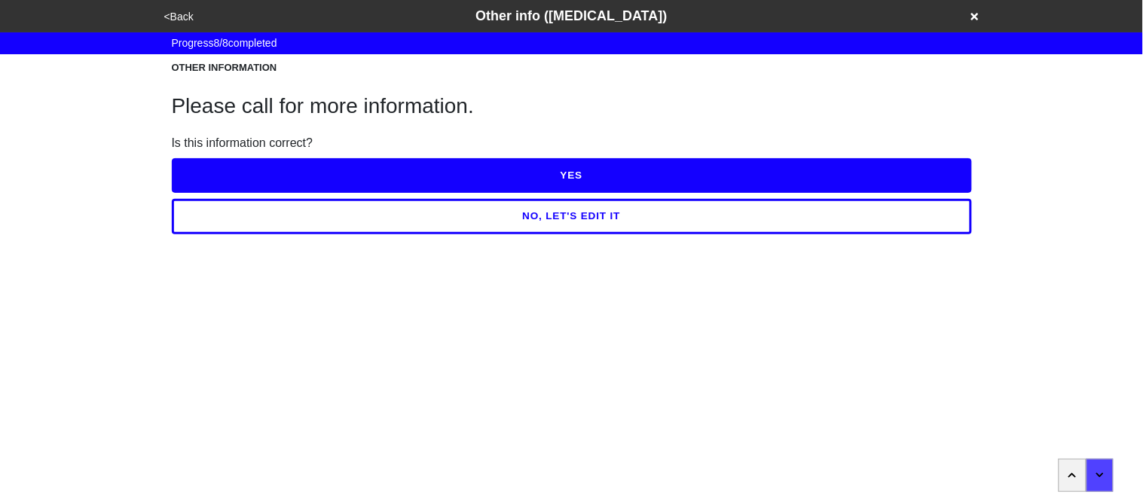
click at [197, 185] on button "YES" at bounding box center [572, 175] width 800 height 35
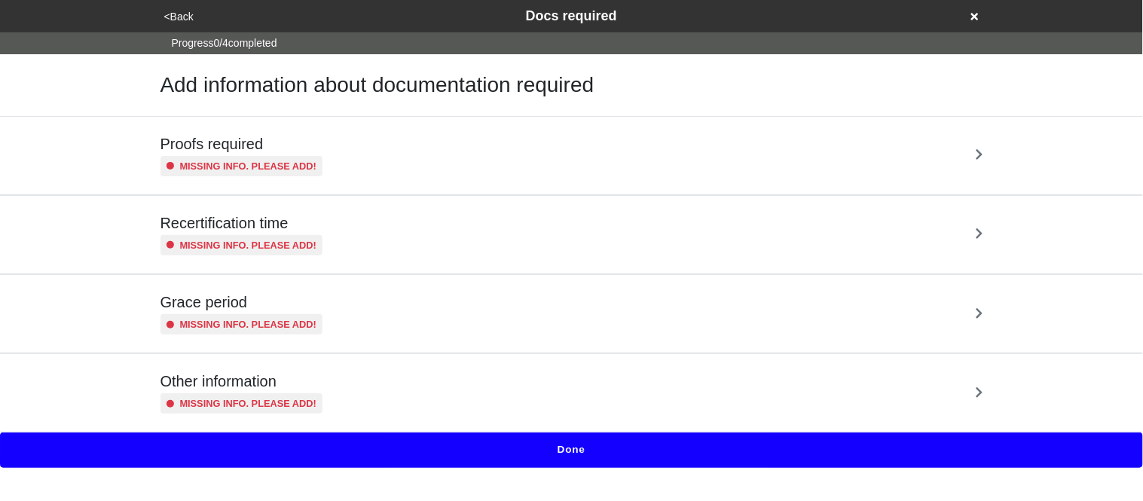
click at [197, 185] on div "Proofs required Missing info. Please add!" at bounding box center [571, 156] width 859 height 78
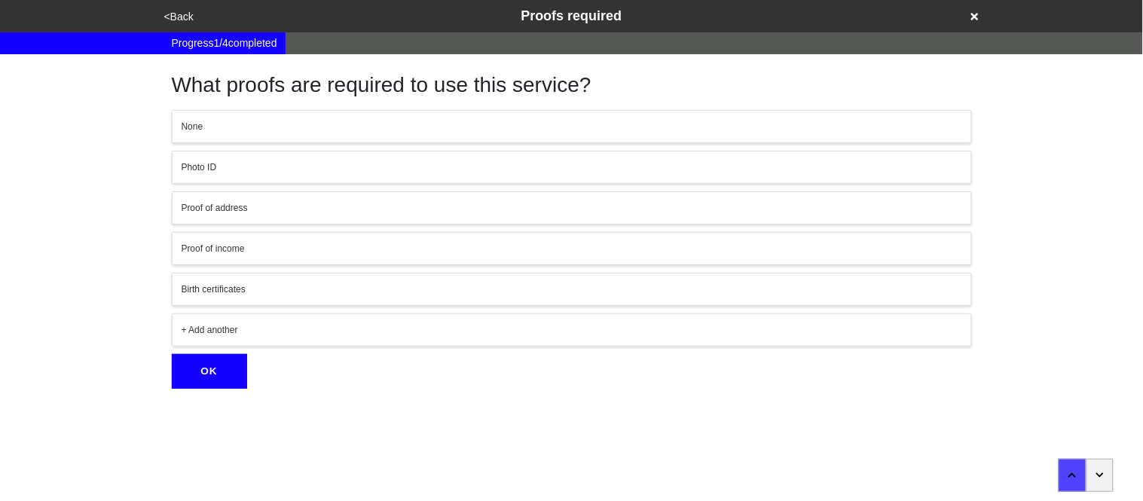
click at [202, 136] on button "None" at bounding box center [572, 126] width 800 height 33
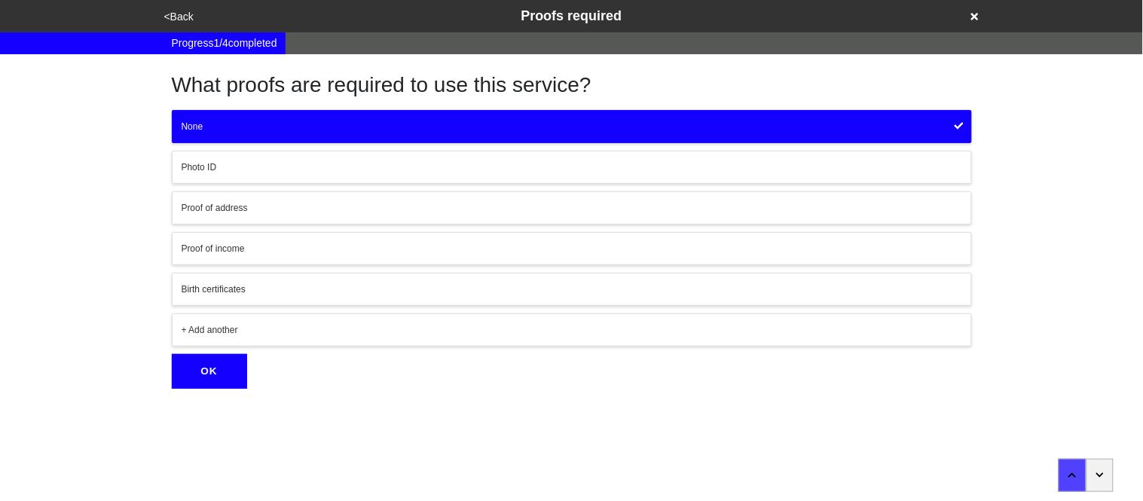
click at [207, 358] on button "OK" at bounding box center [209, 371] width 75 height 35
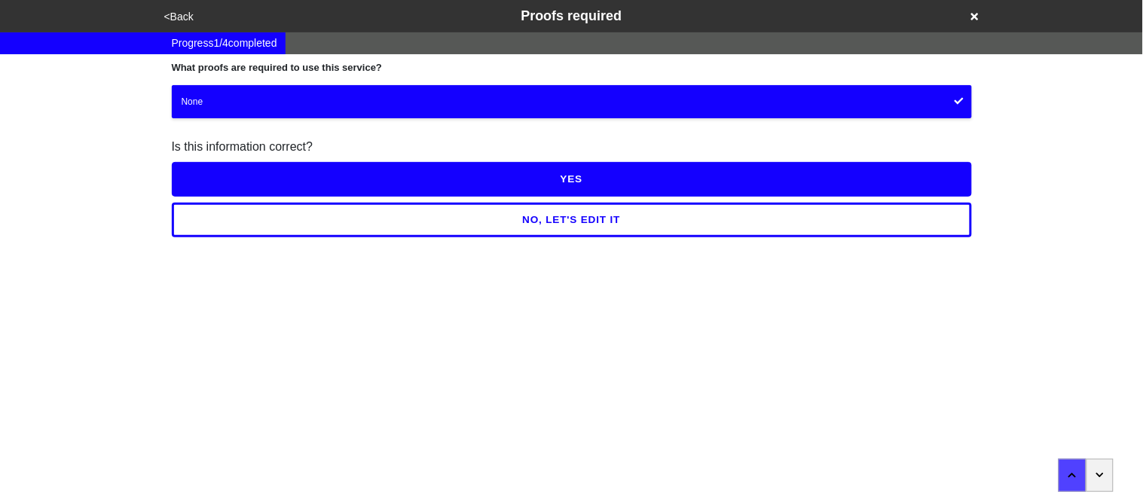
click at [204, 185] on button "YES" at bounding box center [572, 179] width 800 height 35
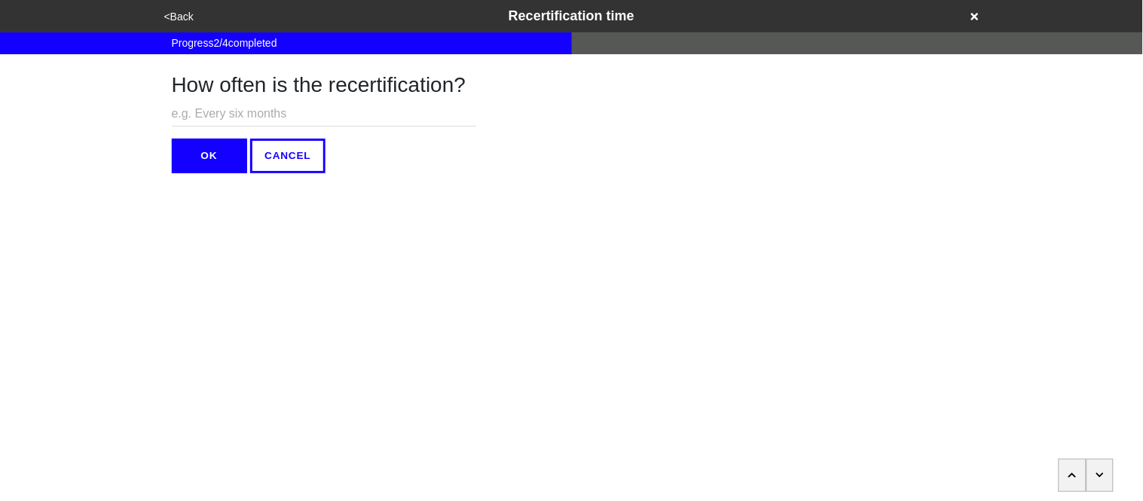
click at [203, 103] on input "text" at bounding box center [324, 114] width 305 height 25
click at [209, 118] on input "text" at bounding box center [324, 114] width 305 height 25
type input "N/A"
click at [207, 151] on button "OK" at bounding box center [209, 156] width 75 height 35
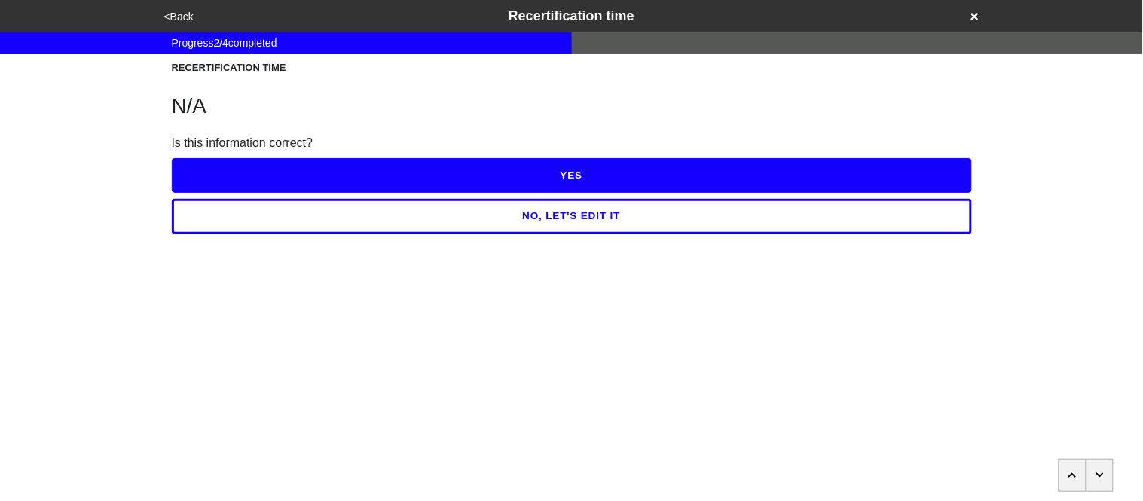
click at [216, 170] on button "YES" at bounding box center [572, 175] width 800 height 35
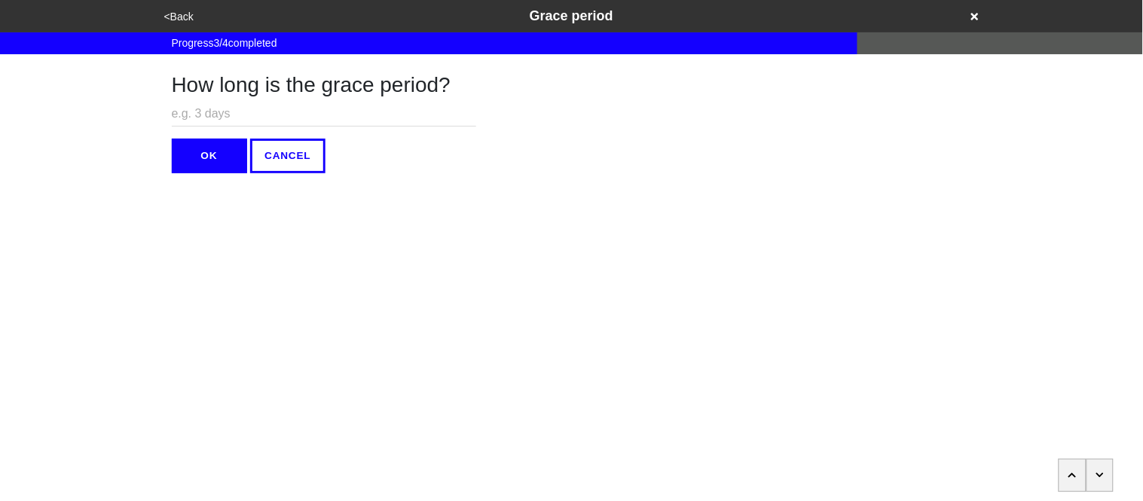
click at [195, 117] on input "text" at bounding box center [324, 114] width 305 height 25
type input "N/A"
click at [182, 159] on button "OK" at bounding box center [209, 156] width 75 height 35
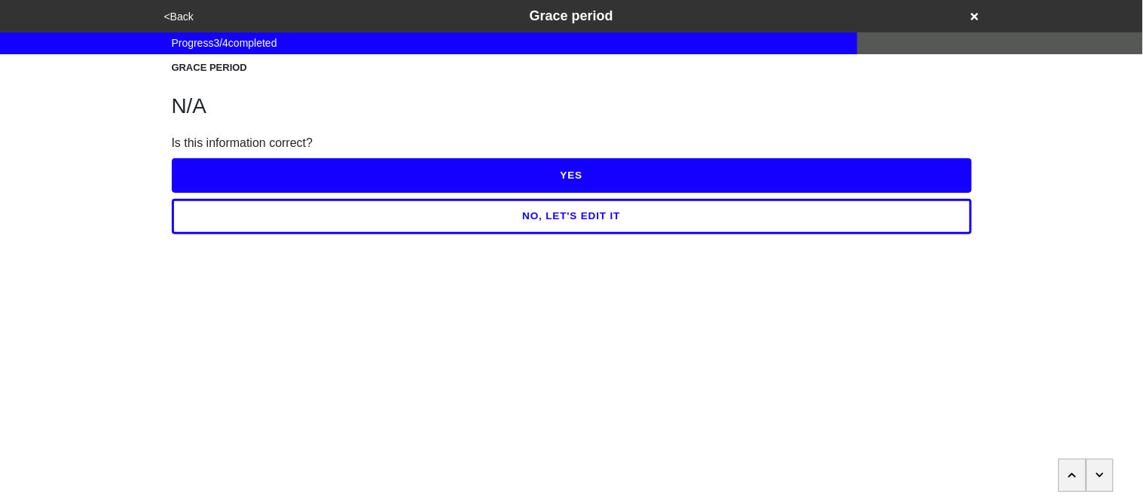
click at [191, 170] on button "YES" at bounding box center [572, 175] width 800 height 35
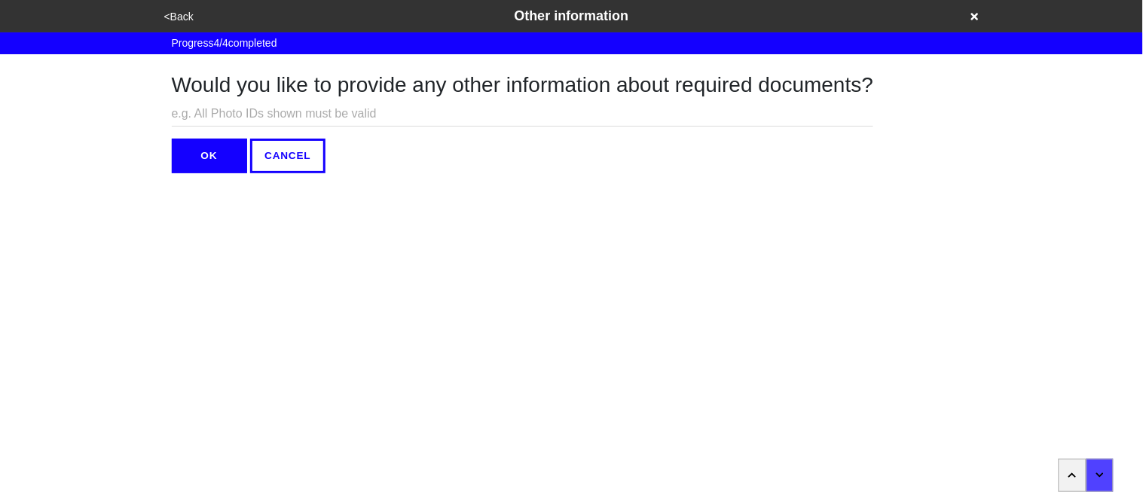
click at [191, 110] on input "text" at bounding box center [523, 114] width 702 height 25
type input "M"
type input "N/A"
click at [210, 155] on button "OK" at bounding box center [209, 156] width 75 height 35
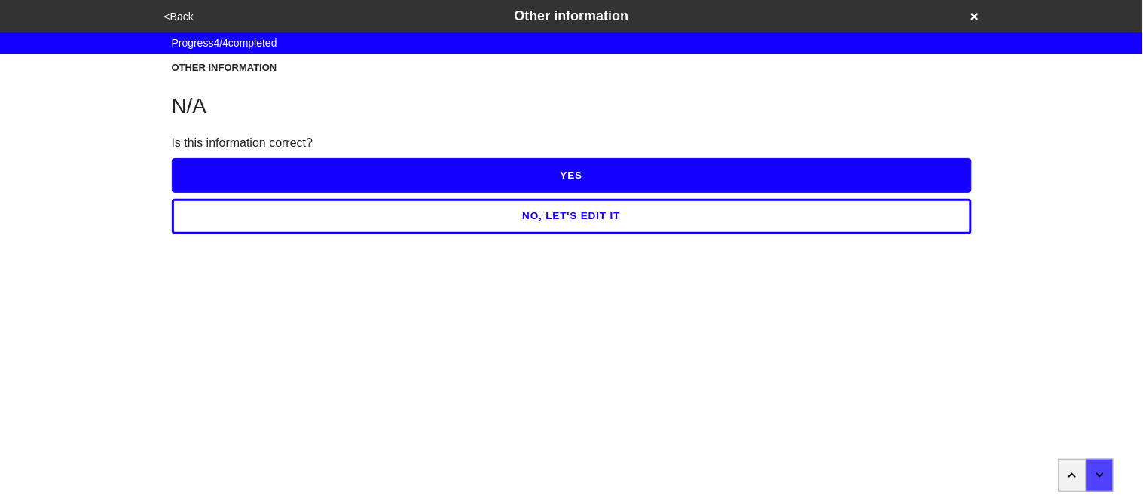
click at [213, 160] on button "YES" at bounding box center [572, 175] width 800 height 35
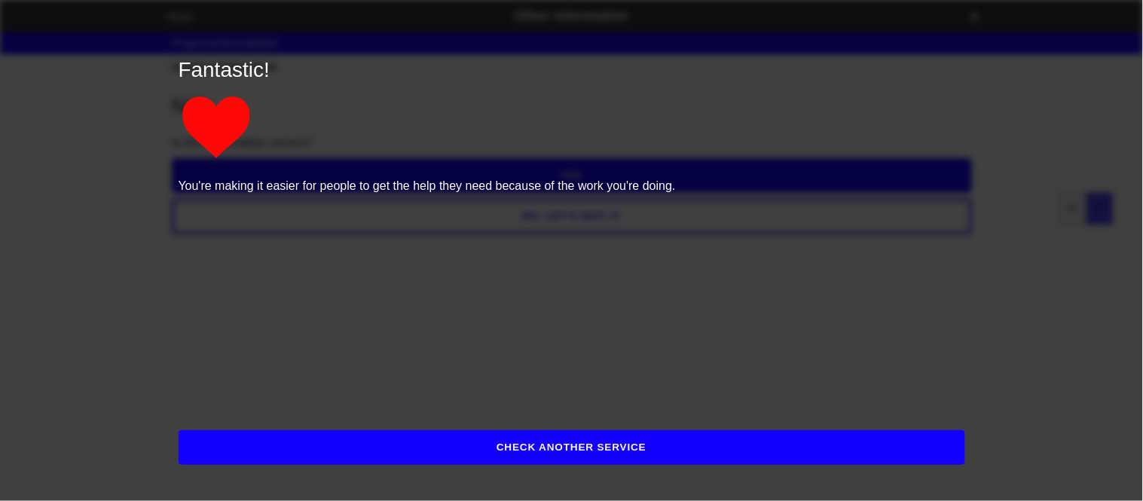
click at [317, 447] on button "CHECK ANOTHER SERVICE" at bounding box center [572, 447] width 787 height 35
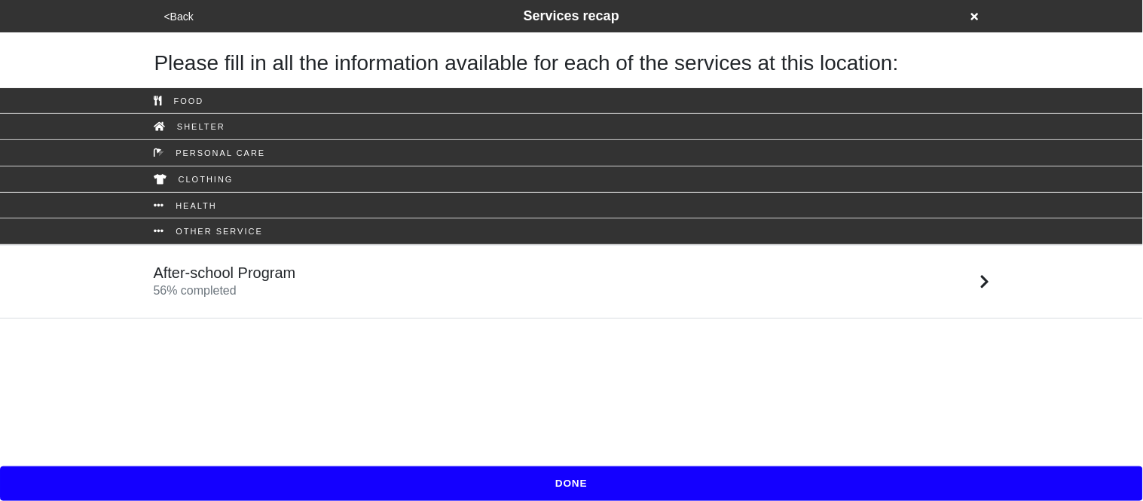
click at [307, 473] on button "DONE" at bounding box center [571, 484] width 1143 height 35
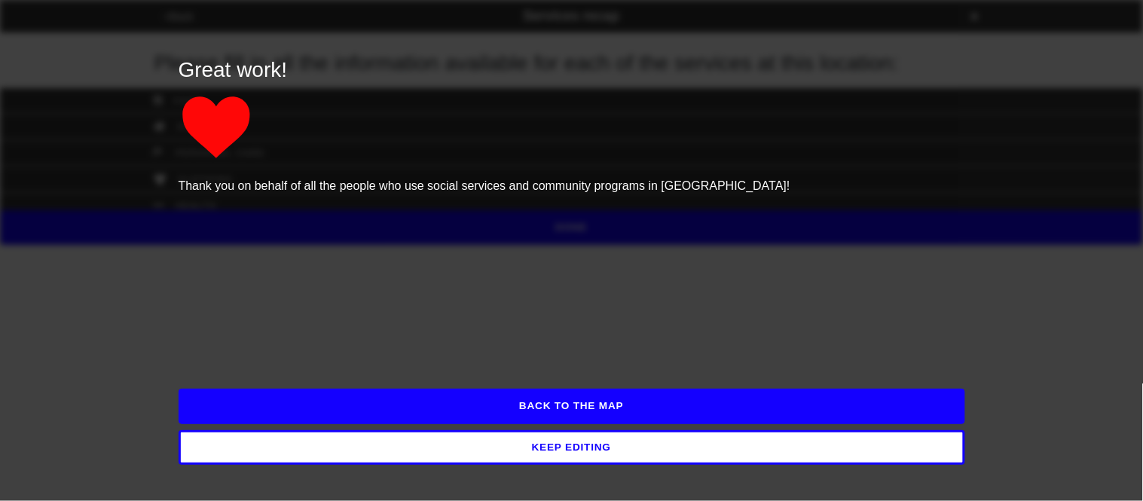
click at [305, 407] on button "BACK TO THE MAP" at bounding box center [572, 406] width 787 height 35
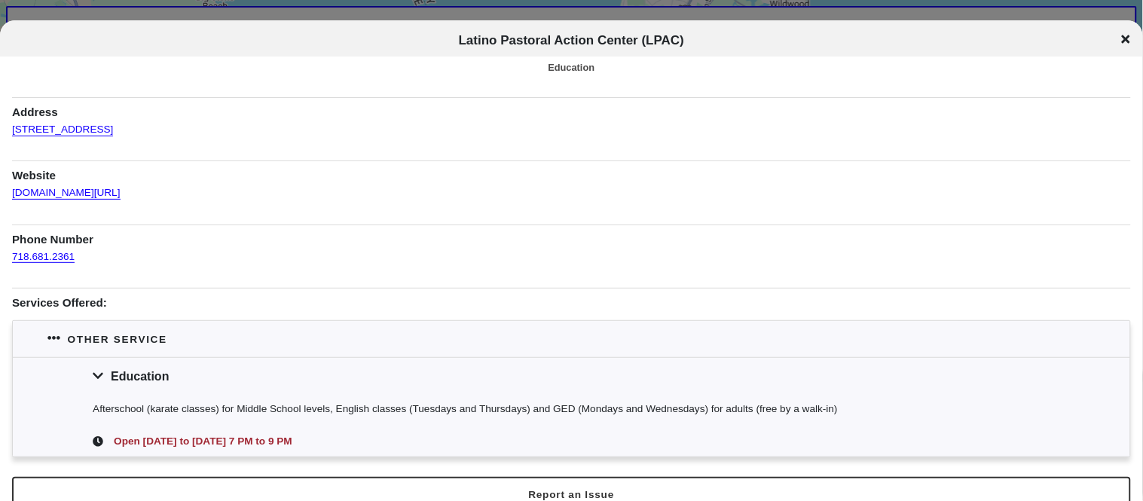
scroll to position [33, 0]
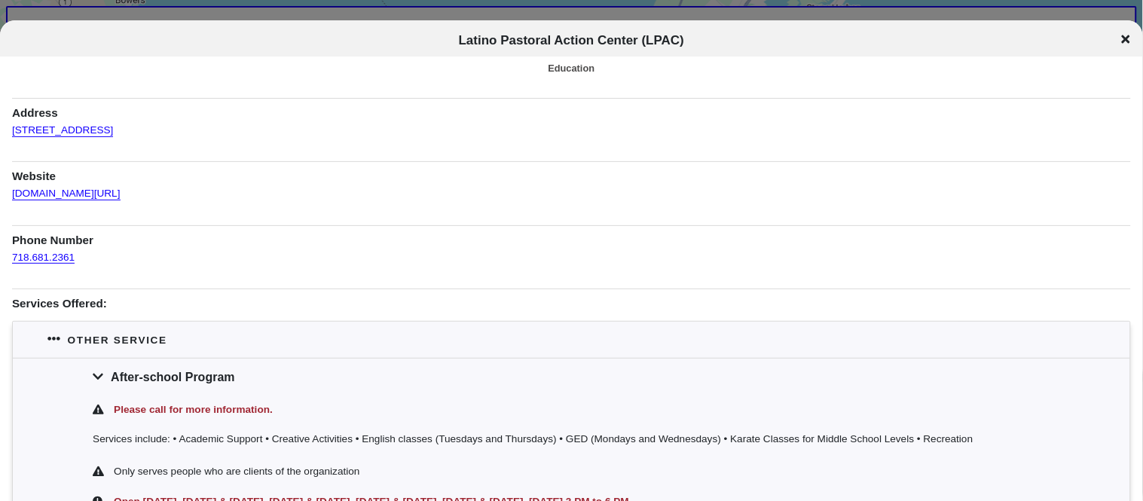
scroll to position [33, 0]
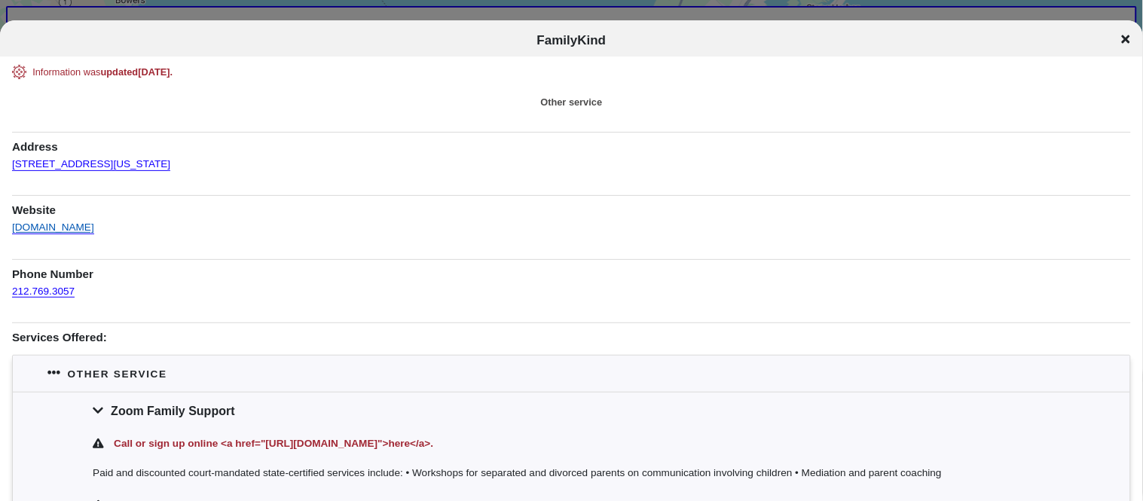
click at [59, 225] on link "[DOMAIN_NAME]" at bounding box center [53, 223] width 82 height 22
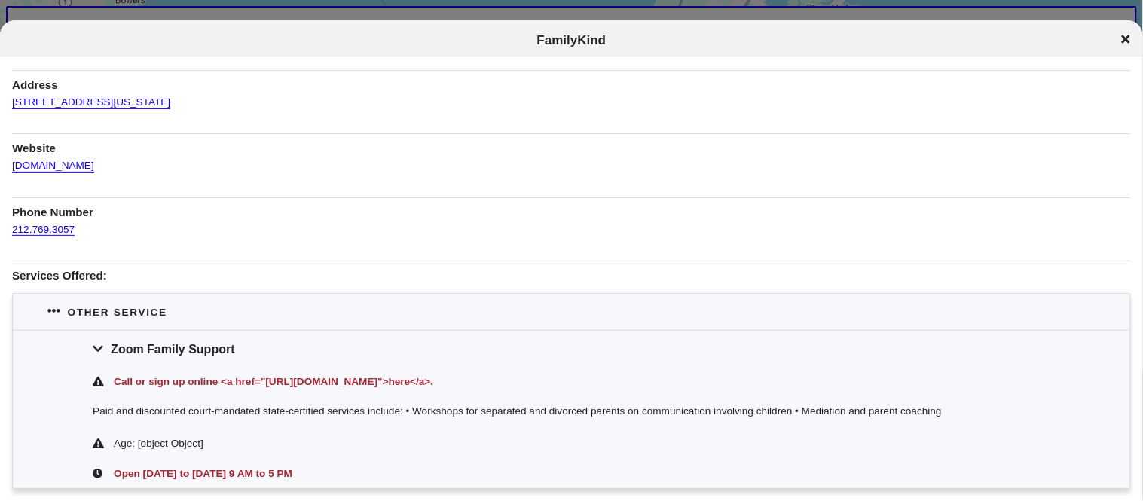
scroll to position [60, 0]
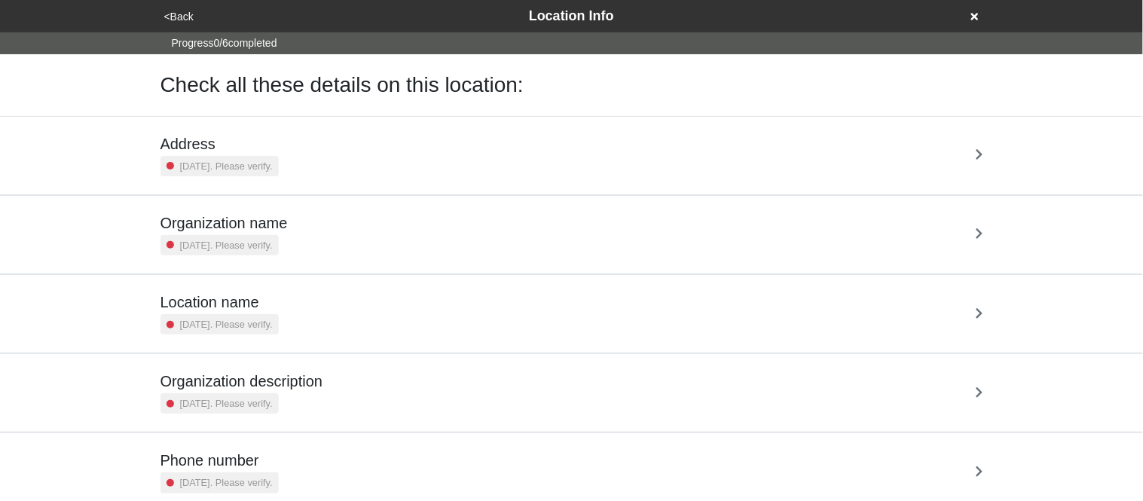
click at [181, 20] on button "<Back" at bounding box center [179, 16] width 38 height 17
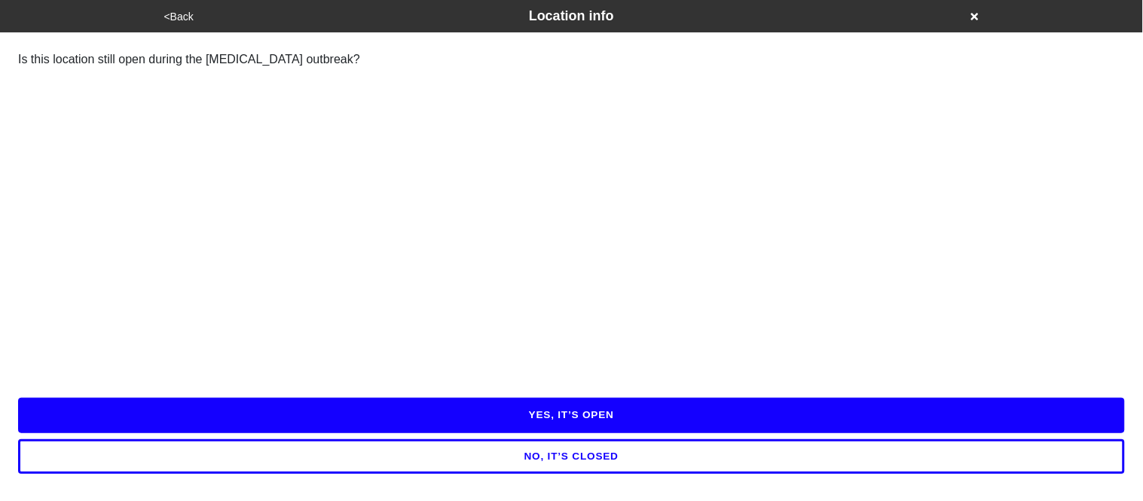
click at [304, 424] on button "YES, IT’S OPEN" at bounding box center [571, 415] width 1107 height 35
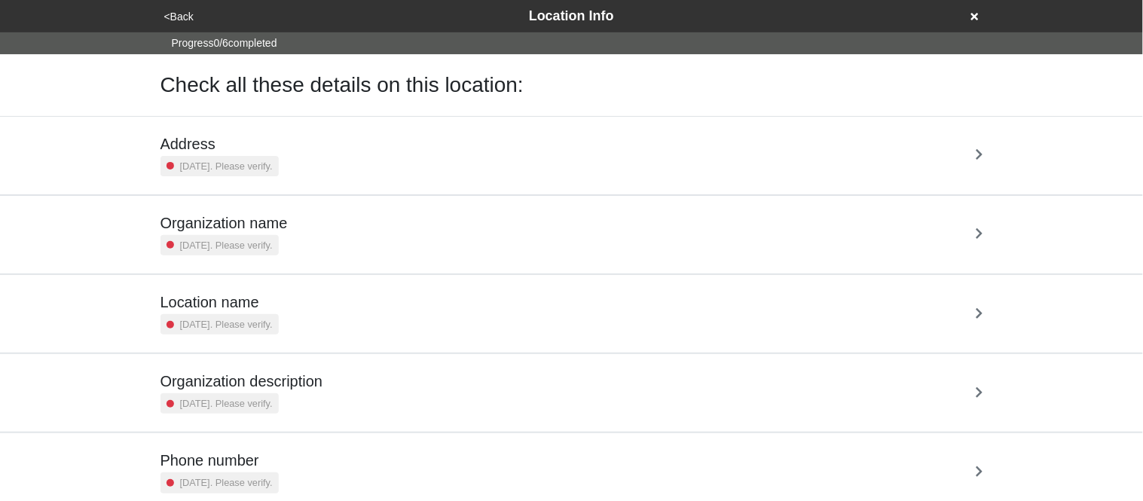
click at [305, 137] on div "Address [DATE]. Please verify." at bounding box center [572, 155] width 823 height 41
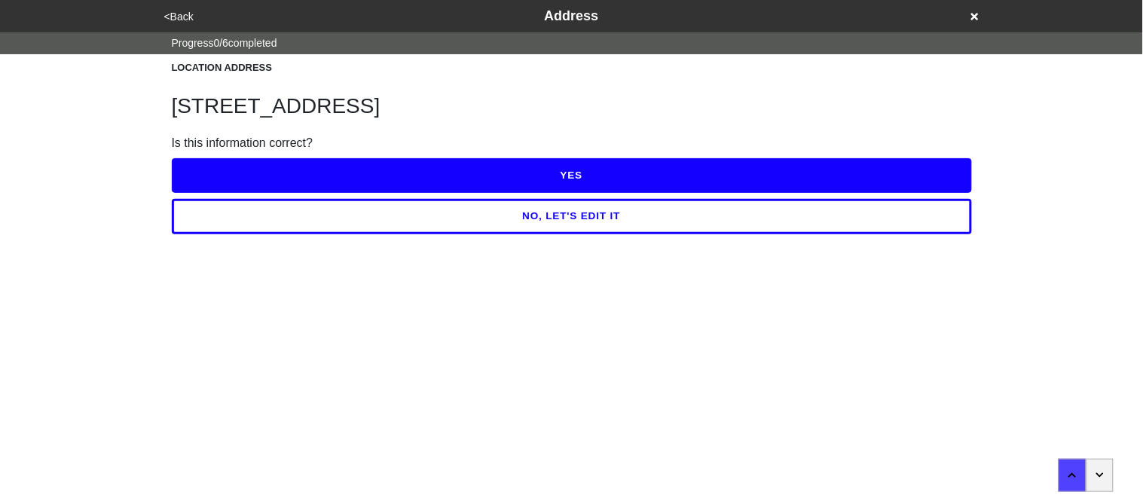
click at [237, 173] on button "YES" at bounding box center [572, 175] width 800 height 35
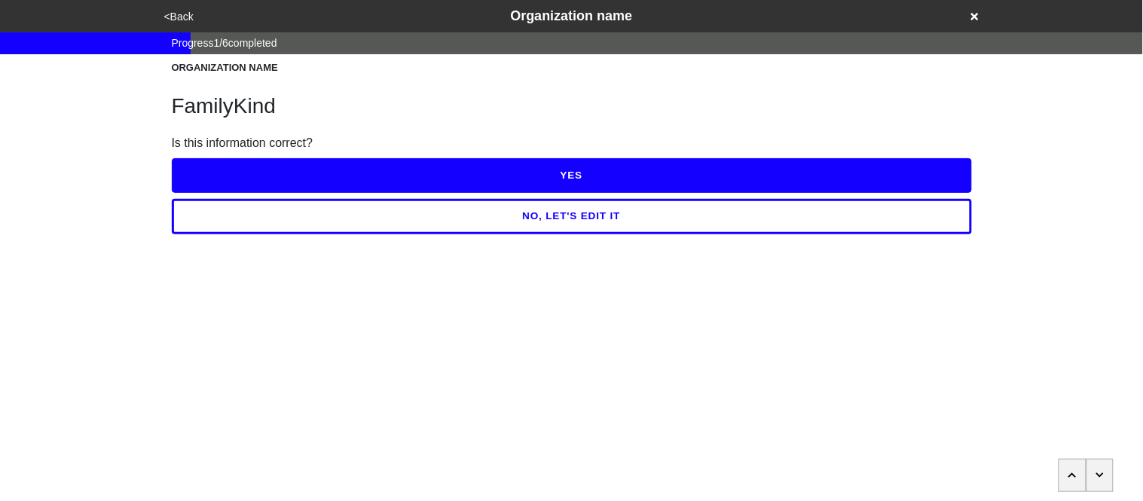
click at [237, 173] on button "YES" at bounding box center [572, 175] width 800 height 35
